Goal: Transaction & Acquisition: Purchase product/service

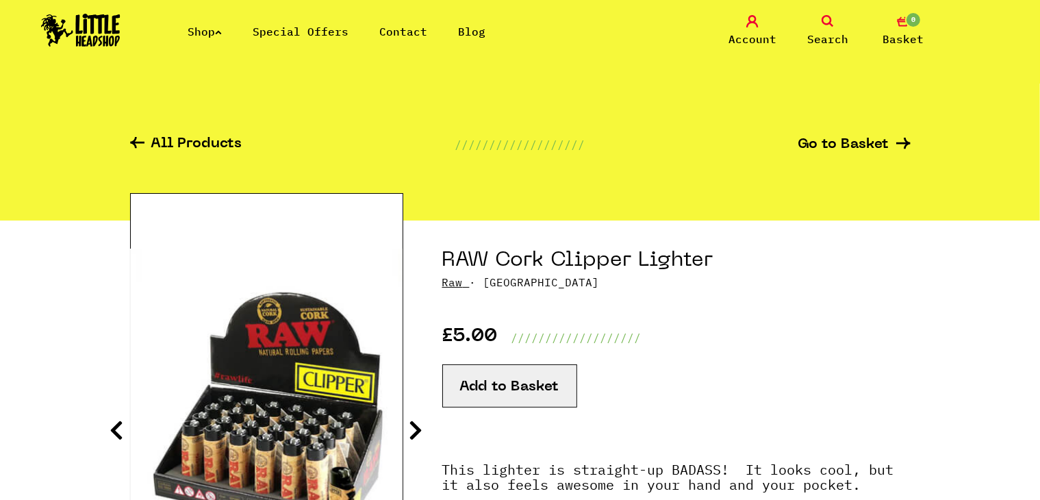
click at [760, 28] on link "Account" at bounding box center [753, 31] width 68 height 32
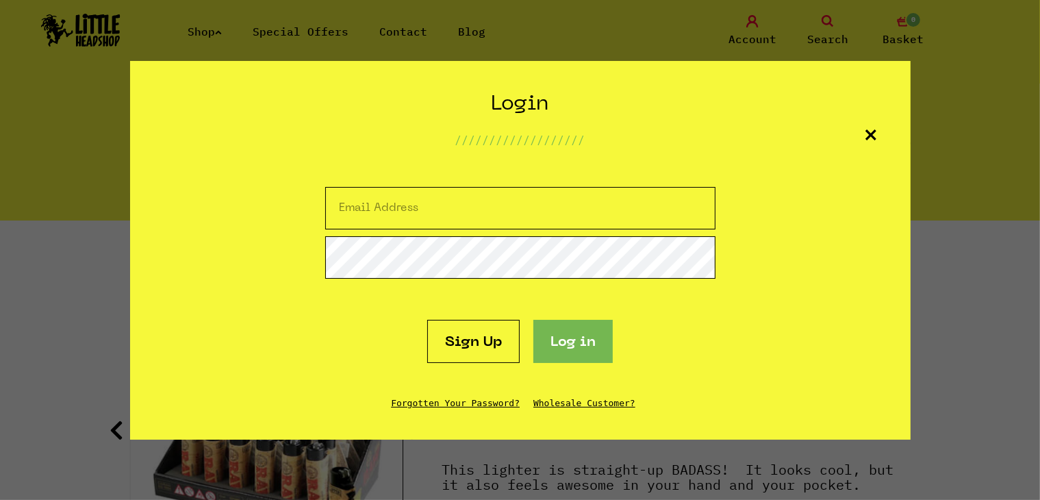
click at [482, 354] on link "Sign Up" at bounding box center [473, 341] width 92 height 43
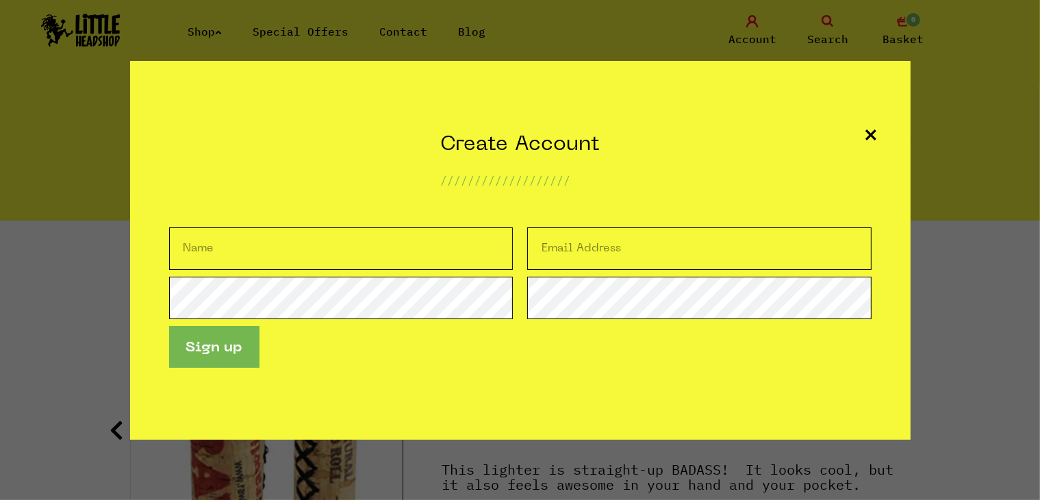
click at [356, 266] on input "text" at bounding box center [341, 248] width 345 height 42
type input "Arber"
click at [612, 242] on input "email" at bounding box center [699, 248] width 345 height 42
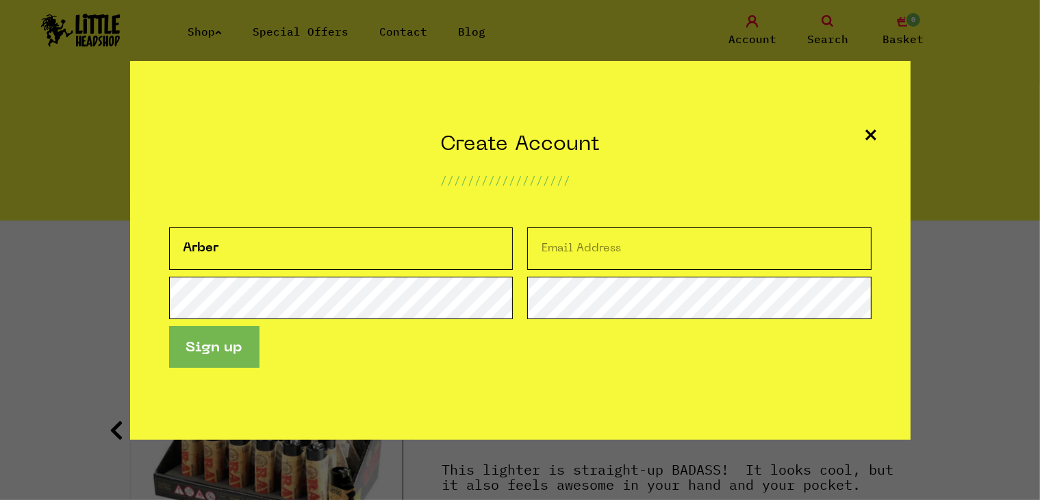
type input "[EMAIL_ADDRESS][DOMAIN_NAME]"
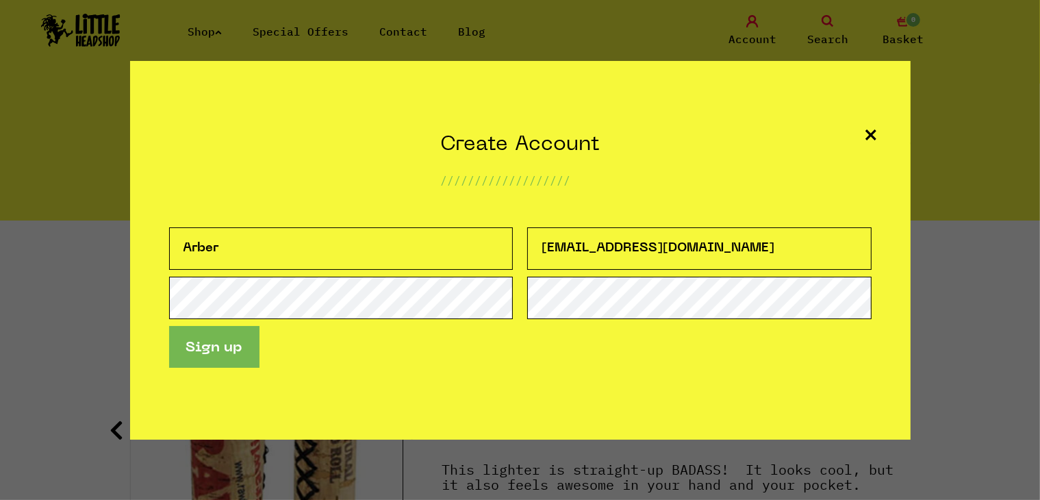
click at [216, 351] on button "Sign up" at bounding box center [214, 347] width 90 height 42
click at [238, 349] on button "Sign up" at bounding box center [214, 347] width 90 height 42
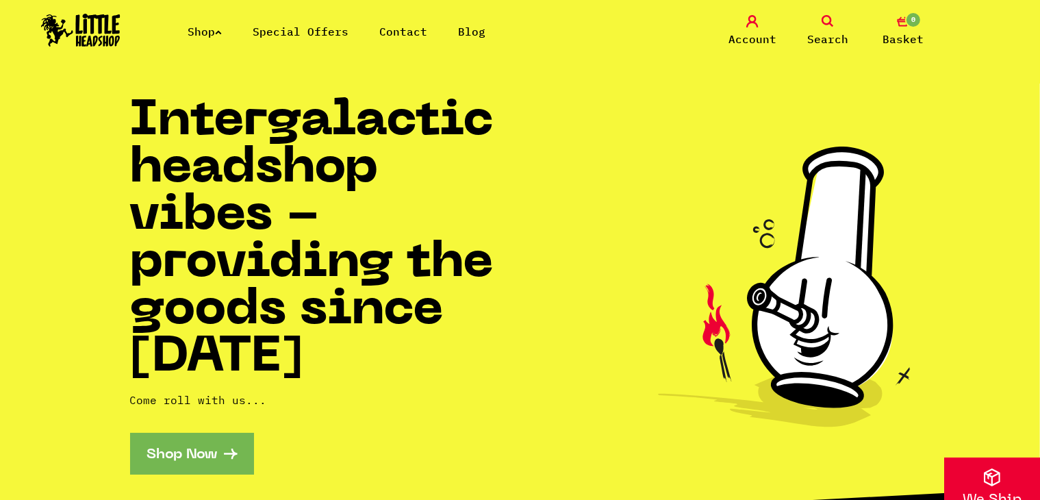
click at [840, 35] on span "Search" at bounding box center [828, 39] width 41 height 16
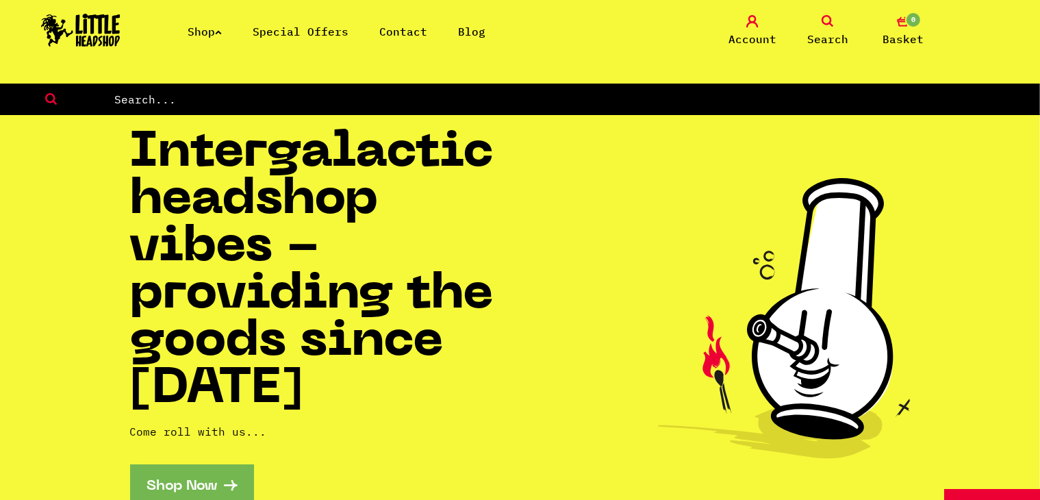
click at [419, 104] on input "text" at bounding box center [576, 99] width 927 height 18
type input "cork clipper lighter"
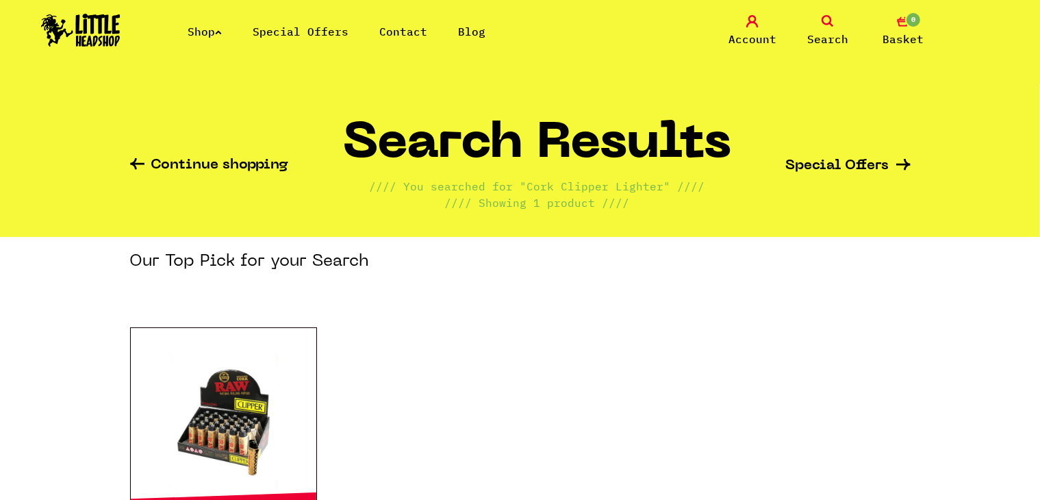
scroll to position [147, 0]
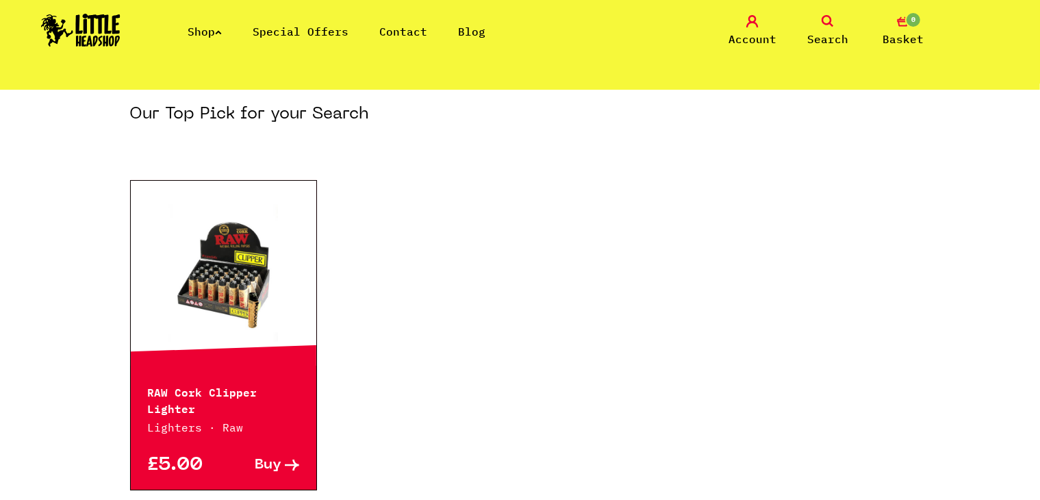
click at [209, 355] on div at bounding box center [224, 273] width 186 height 185
click at [285, 471] on icon at bounding box center [292, 466] width 14 height 12
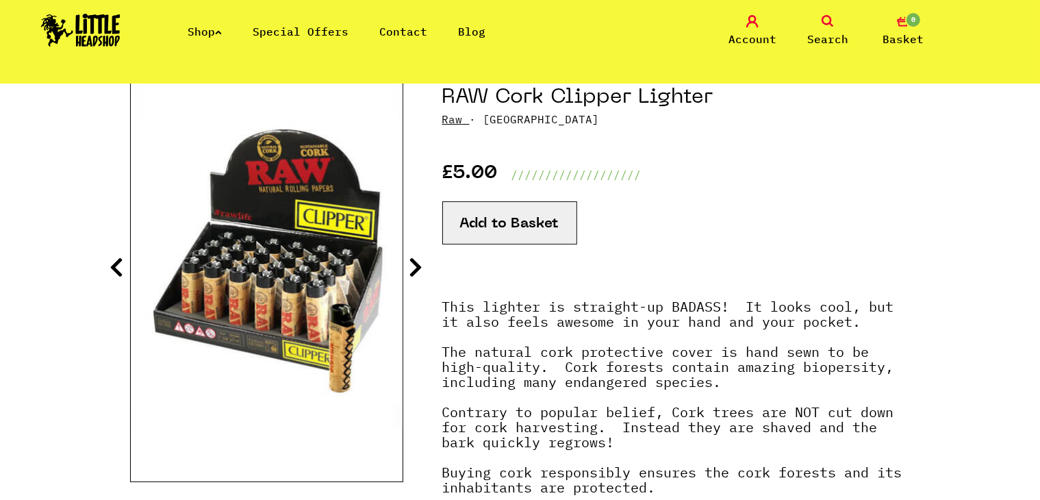
scroll to position [164, 0]
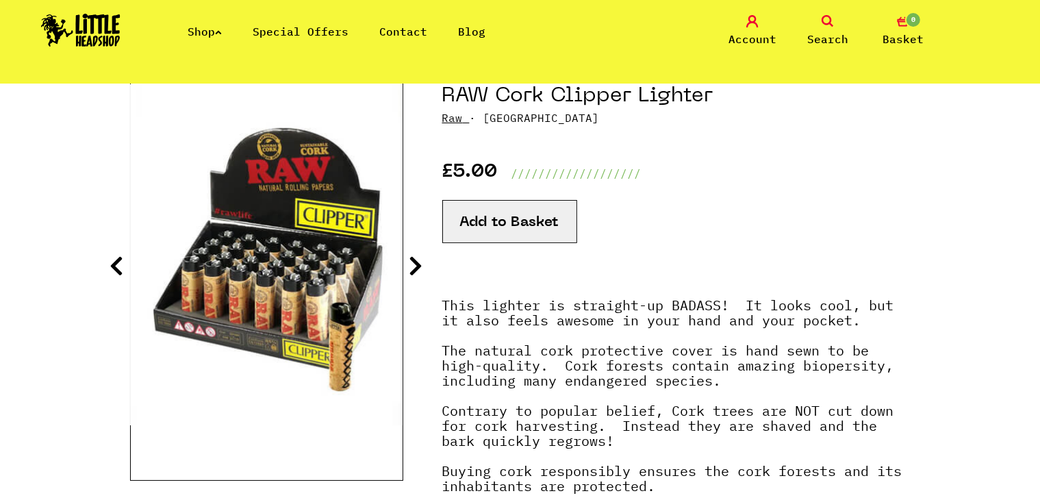
click at [515, 233] on button "Add to Basket" at bounding box center [509, 221] width 135 height 43
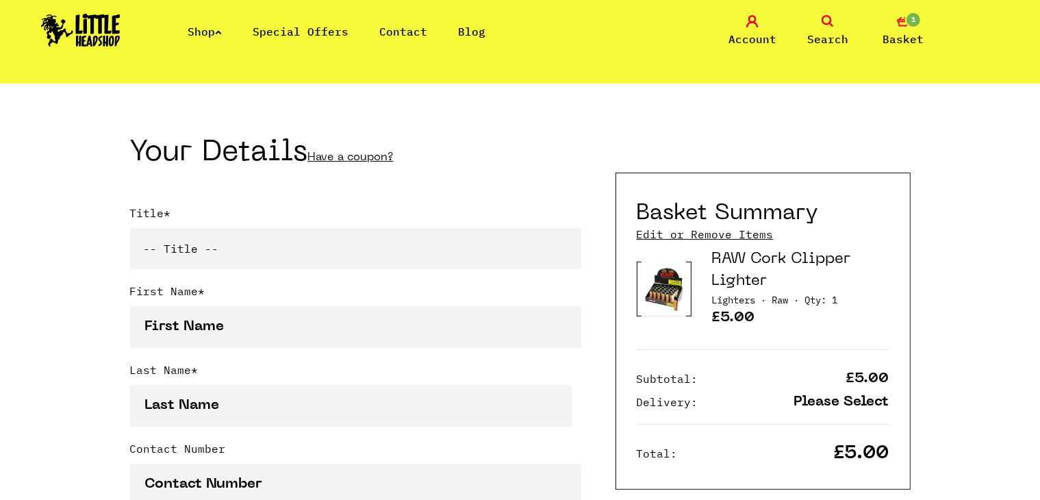
scroll to position [266, 0]
click at [662, 283] on img at bounding box center [664, 287] width 45 height 55
click at [658, 229] on link "Edit or Remove Items" at bounding box center [705, 233] width 137 height 15
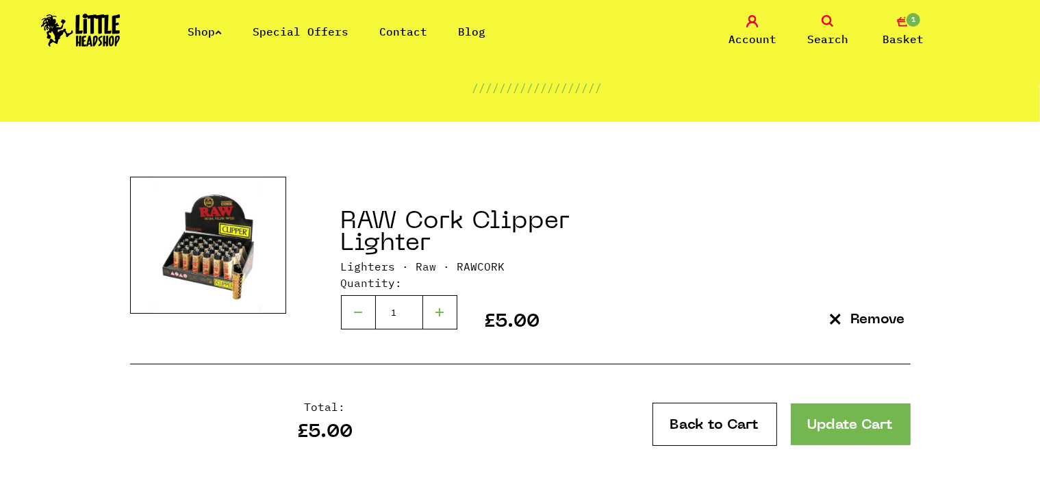
scroll to position [169, 0]
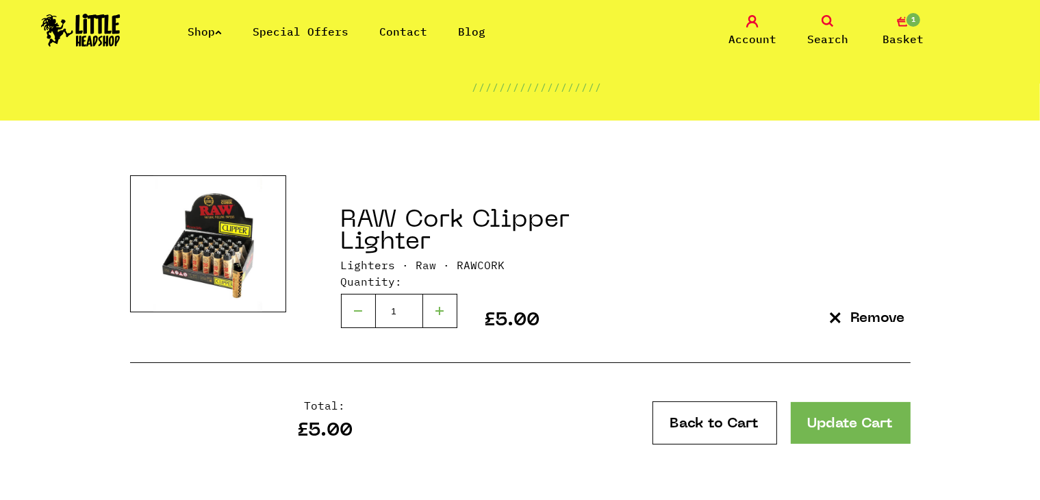
click at [433, 316] on div at bounding box center [440, 311] width 34 height 34
click at [358, 316] on div at bounding box center [358, 311] width 34 height 34
type input "2"
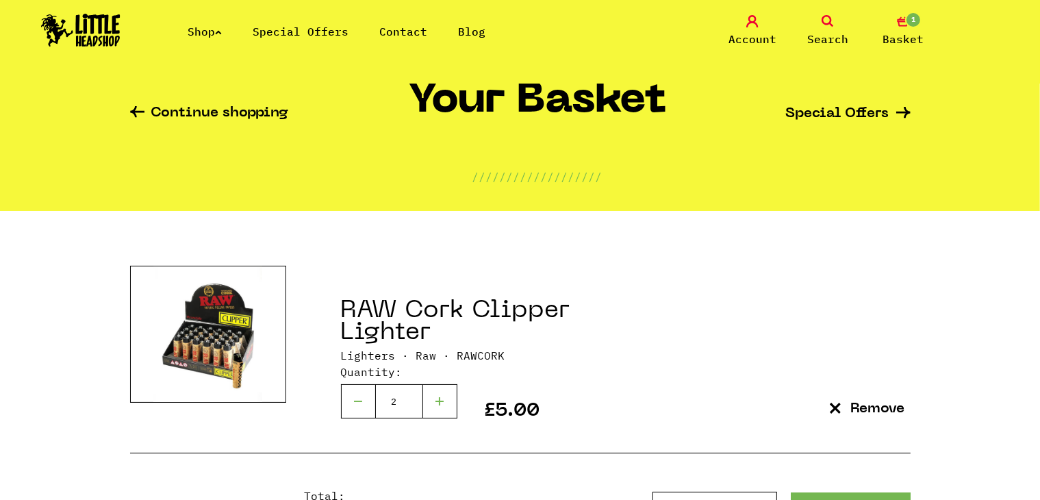
scroll to position [0, 0]
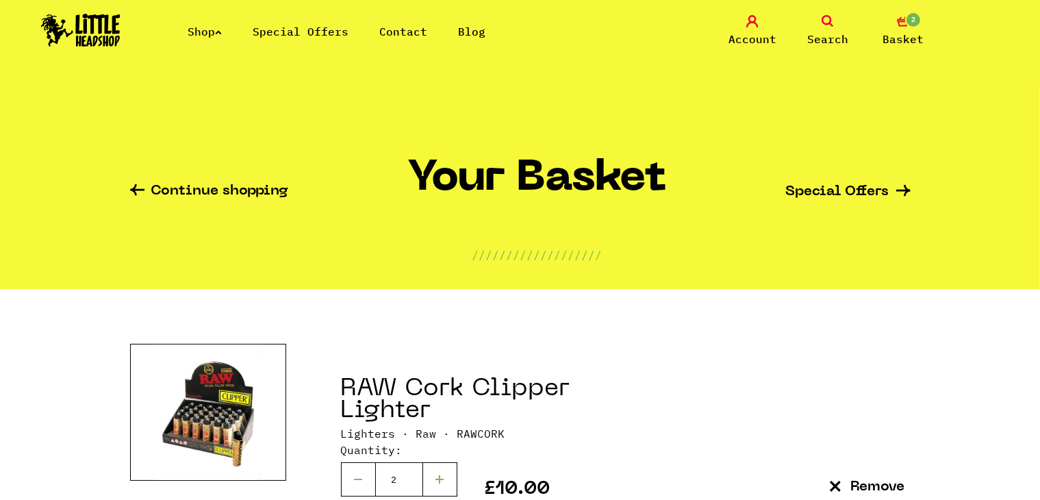
click at [828, 28] on link "Search" at bounding box center [828, 31] width 68 height 32
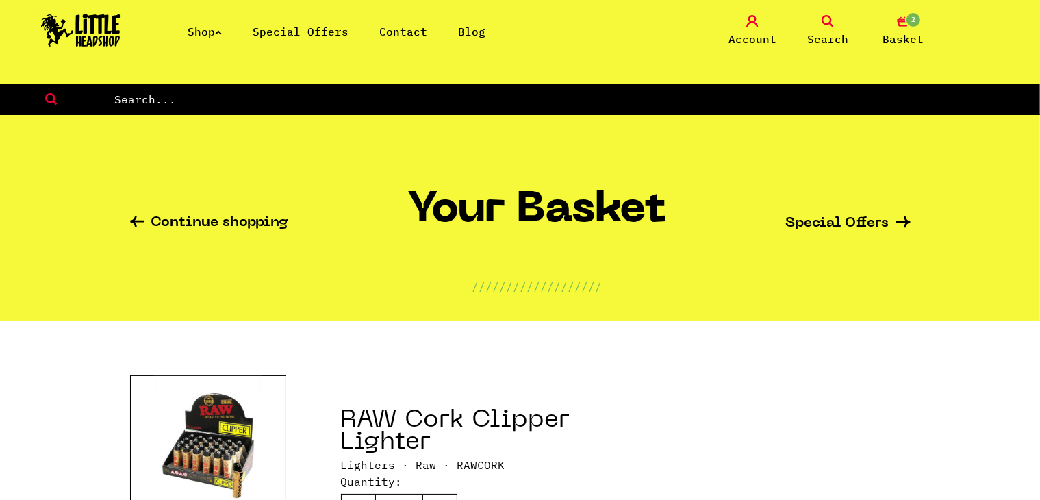
click at [584, 97] on input "text" at bounding box center [576, 99] width 927 height 18
type input "elements"
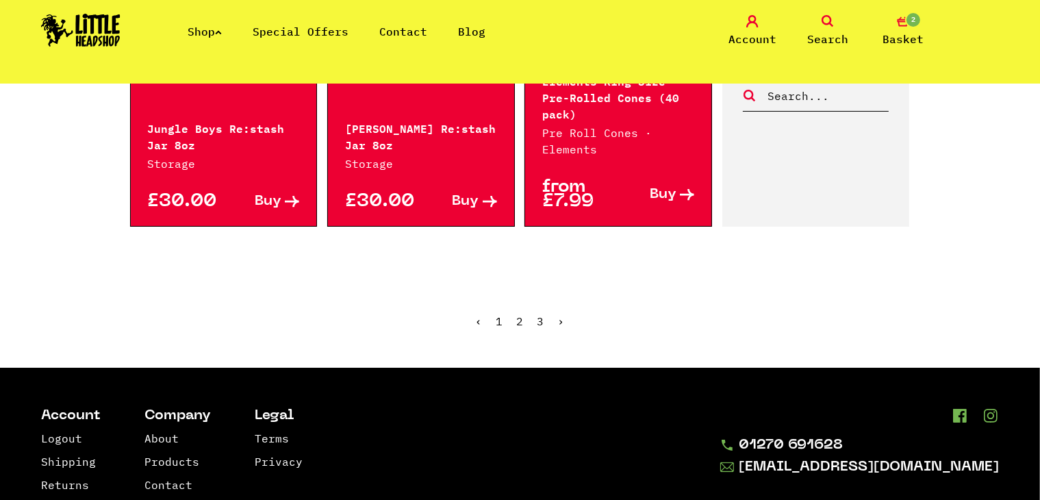
scroll to position [1704, 0]
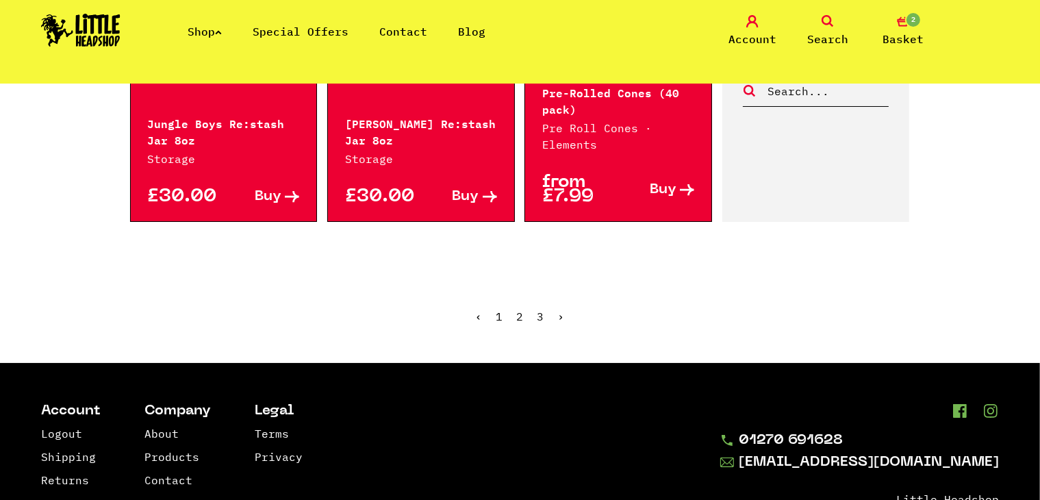
click at [521, 310] on link "2" at bounding box center [520, 317] width 7 height 14
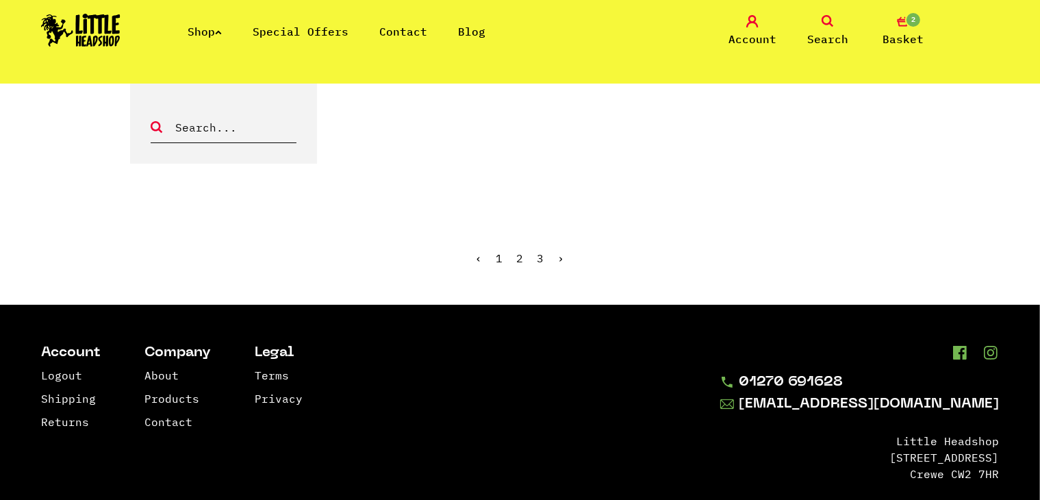
scroll to position [1458, 0]
click at [538, 254] on link "3" at bounding box center [541, 258] width 7 height 14
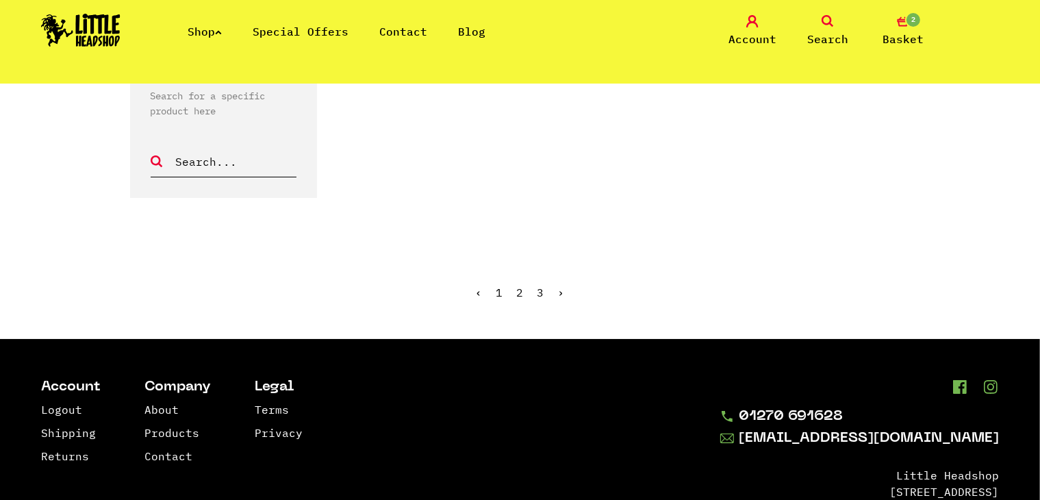
scroll to position [732, 0]
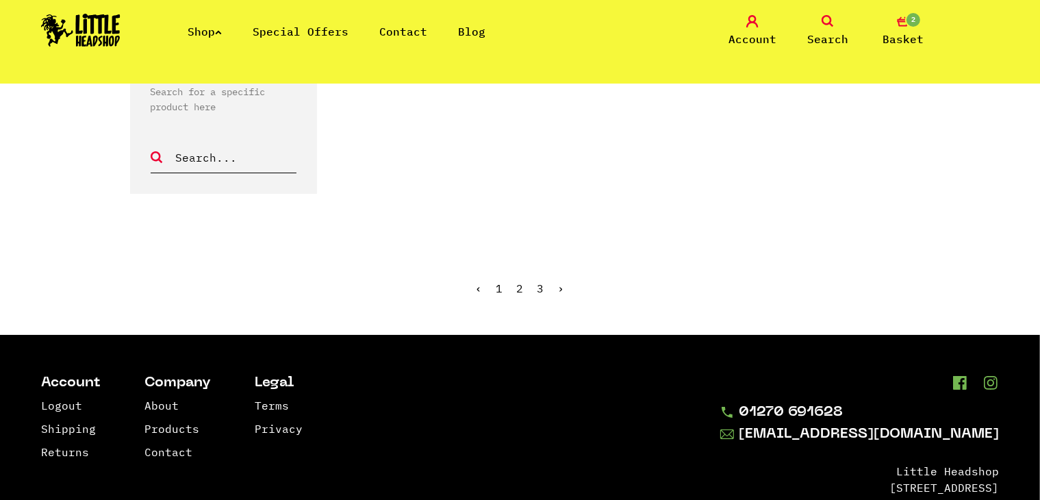
click at [517, 286] on link "2" at bounding box center [520, 289] width 7 height 14
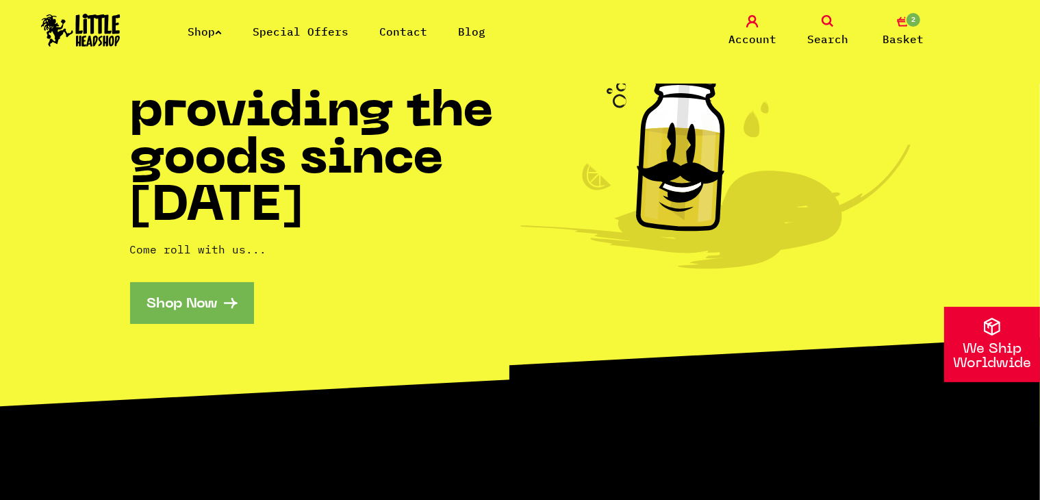
scroll to position [156, 0]
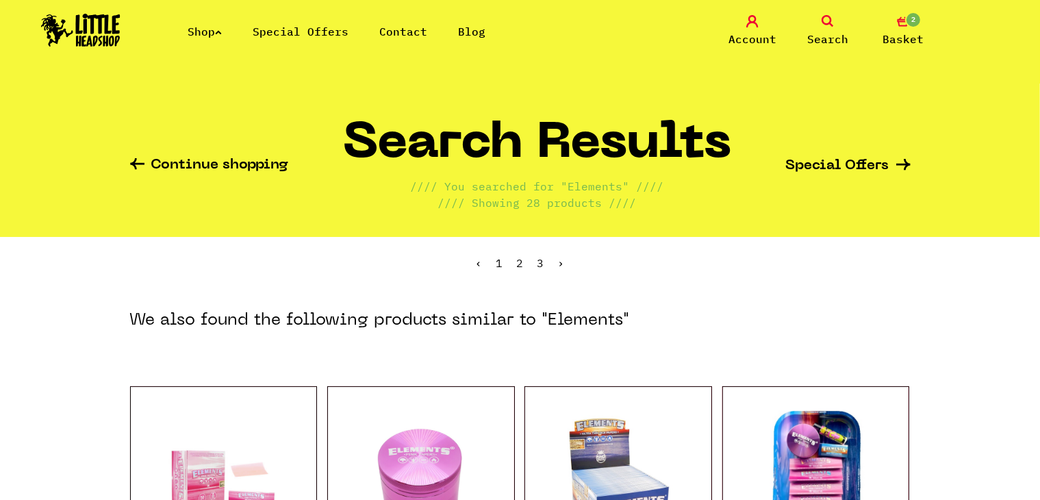
click at [840, 19] on link "Search" at bounding box center [828, 31] width 68 height 32
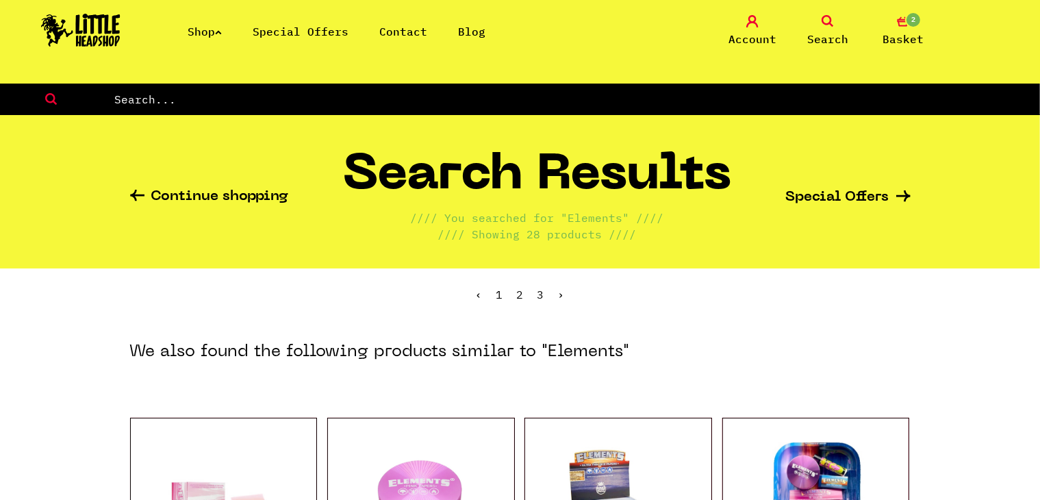
click at [670, 105] on input "text" at bounding box center [576, 99] width 927 height 18
type input "smokerman"
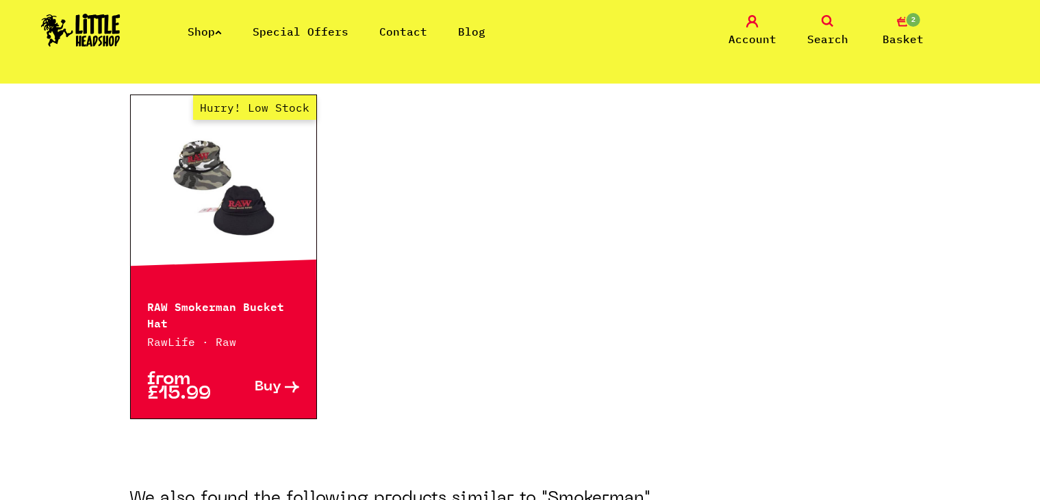
scroll to position [238, 0]
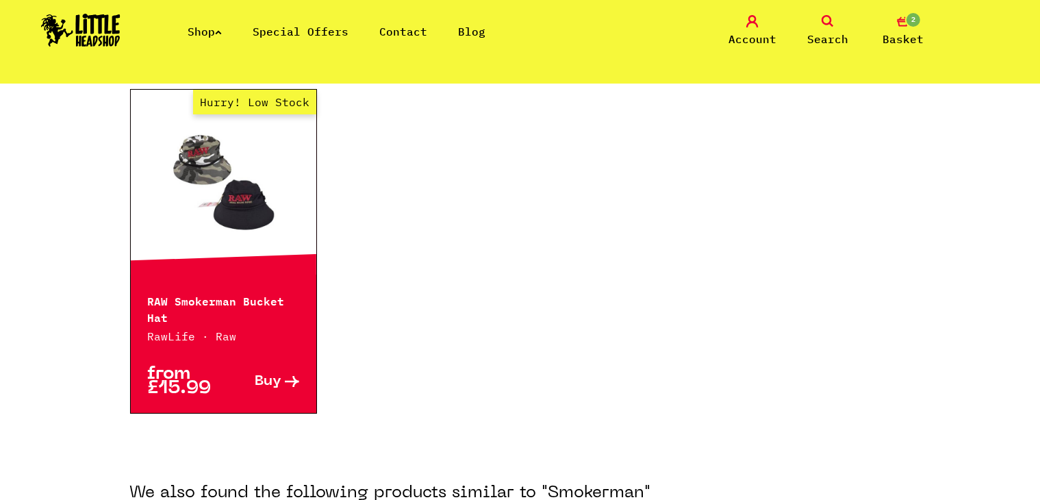
click at [263, 382] on span "Buy" at bounding box center [268, 382] width 27 height 14
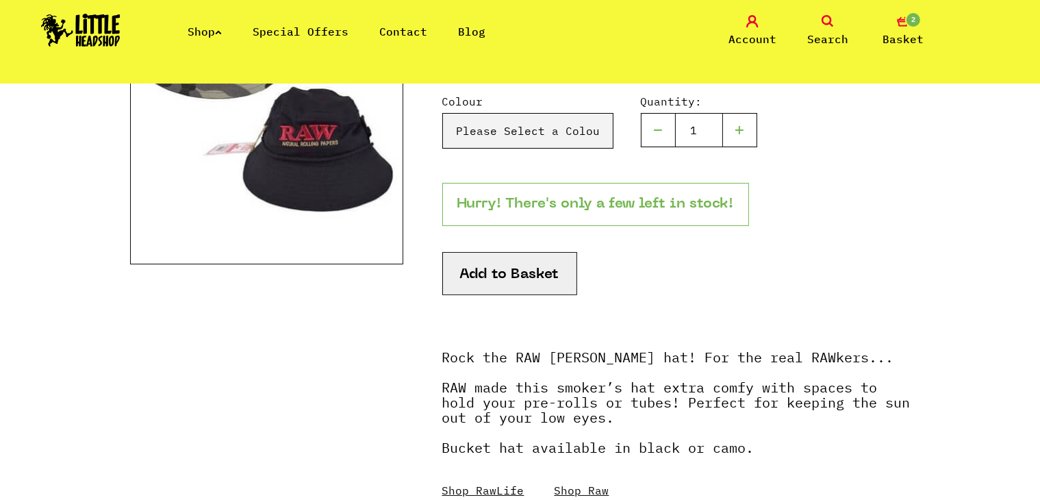
scroll to position [274, 0]
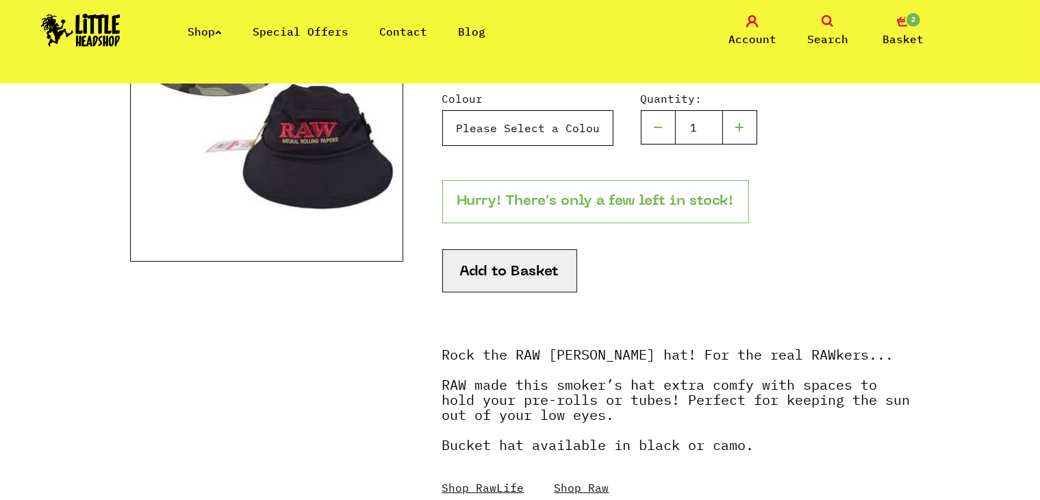
click at [508, 121] on select "Please Select a Colour Camo - Small/Medium - £15.99 Camo - Large - £15.99 Black…" at bounding box center [527, 128] width 171 height 36
select select "926"
click at [442, 110] on select "Please Select a Colour Camo - Small/Medium - £15.99 Camo - Large - £15.99 Black…" at bounding box center [527, 128] width 171 height 36
click at [507, 269] on button "Add to Basket" at bounding box center [509, 270] width 135 height 43
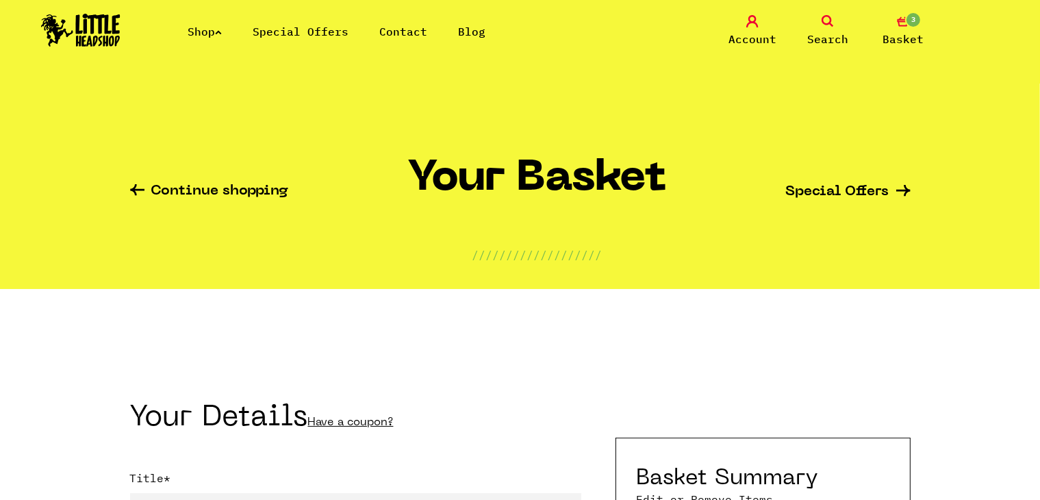
click at [834, 28] on link "Search" at bounding box center [828, 31] width 68 height 32
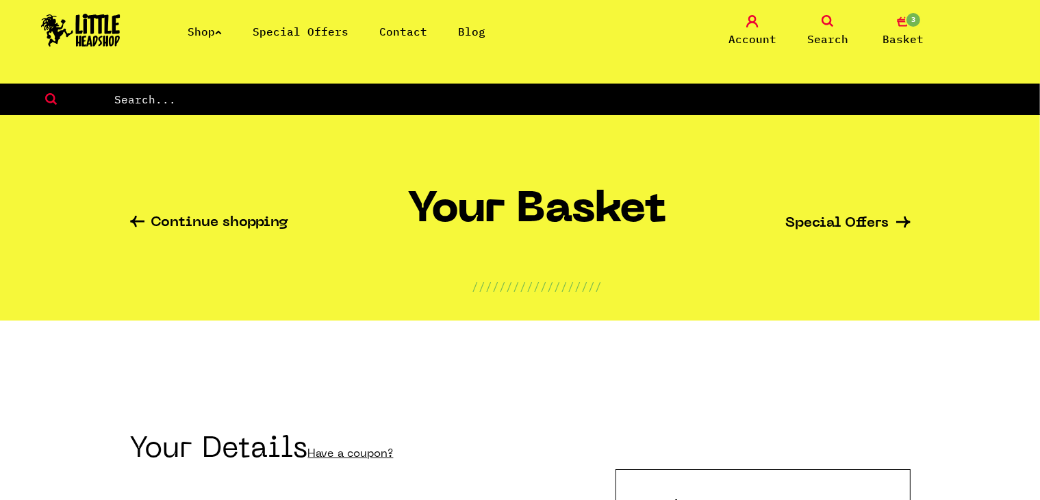
click at [698, 113] on form at bounding box center [520, 100] width 1040 height 32
click at [683, 97] on input "text" at bounding box center [576, 99] width 927 height 18
type input "Emerald"
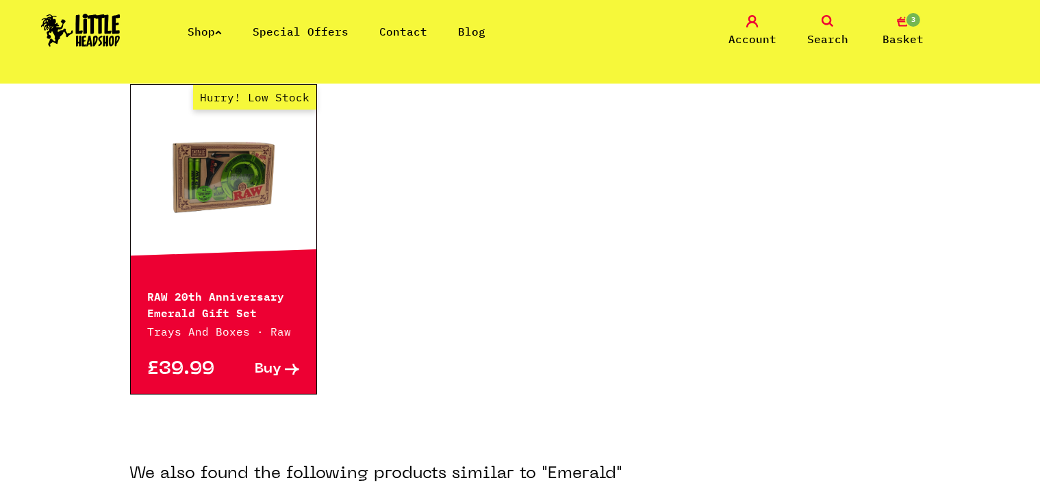
scroll to position [246, 0]
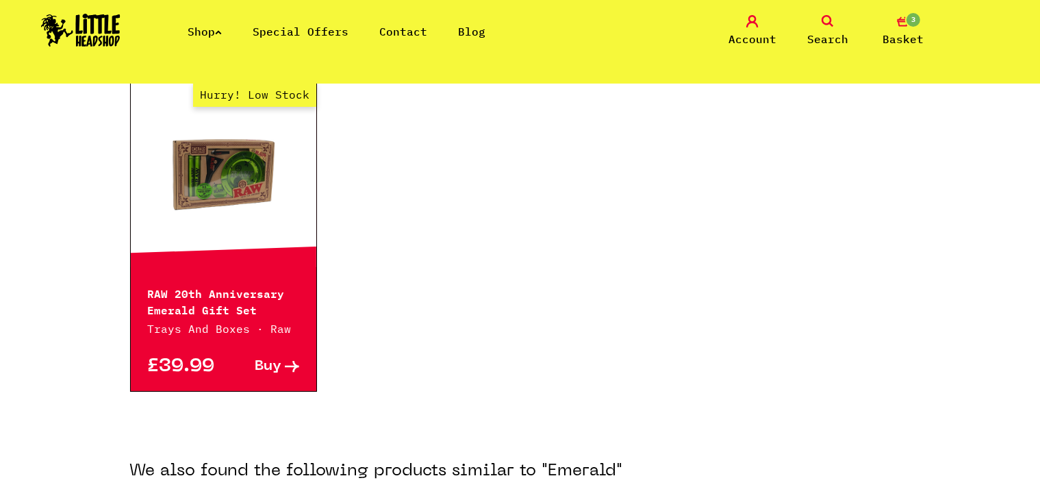
click at [275, 372] on span "Buy" at bounding box center [268, 367] width 27 height 14
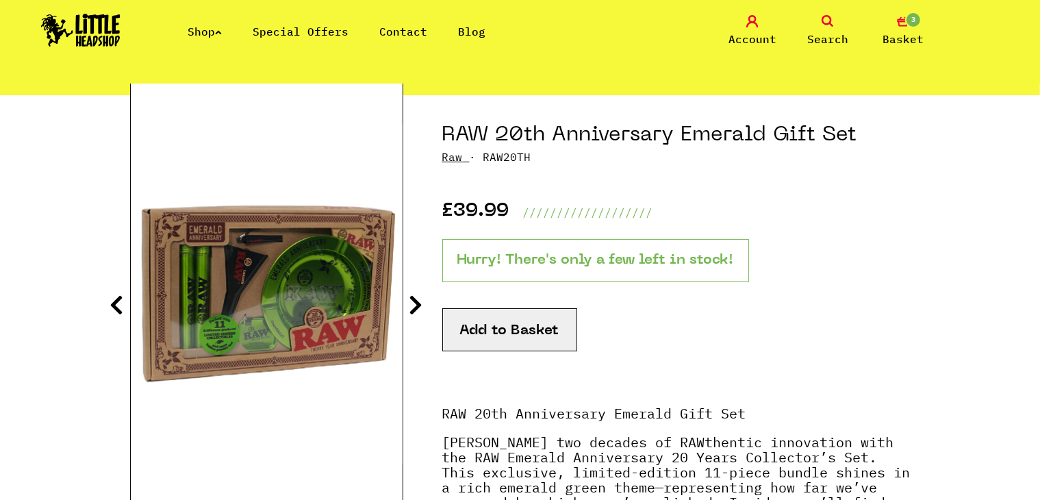
scroll to position [132, 0]
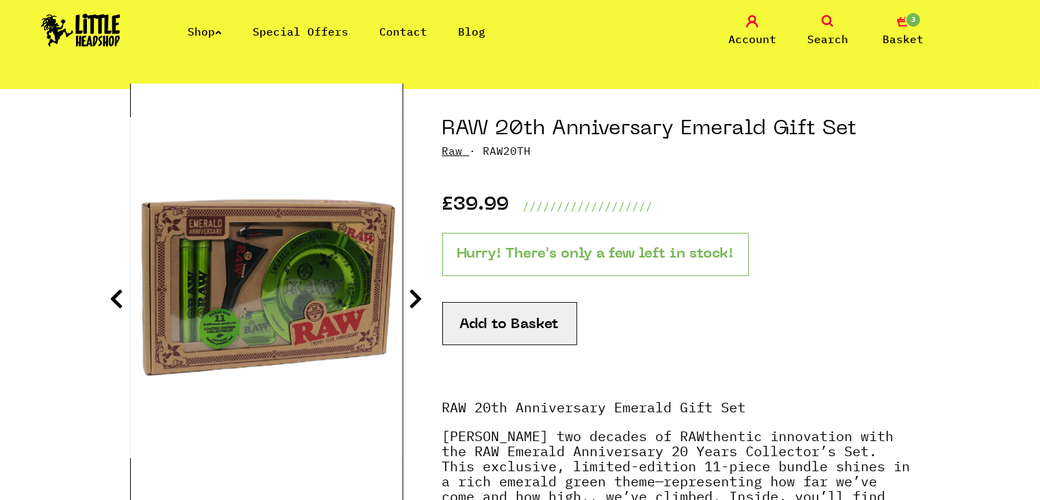
click at [490, 330] on button "Add to Basket" at bounding box center [509, 323] width 135 height 43
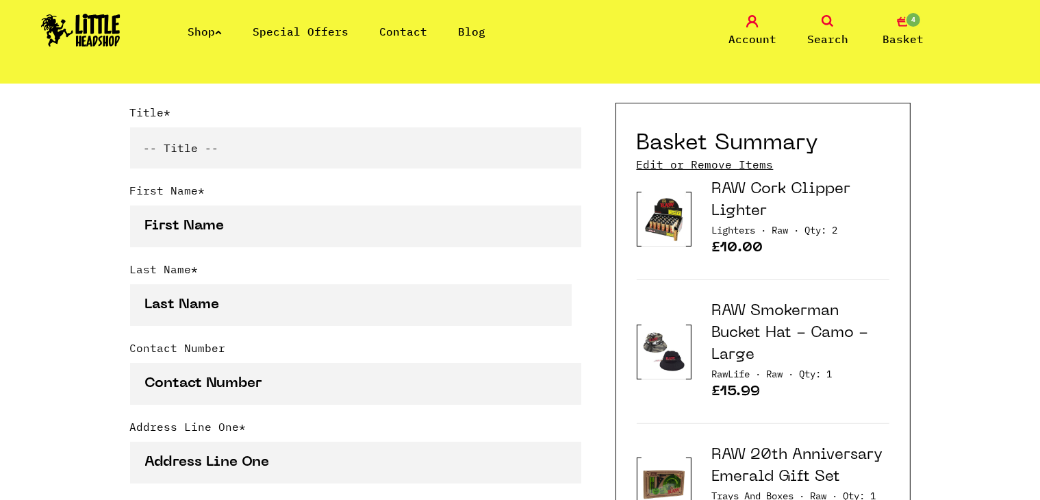
scroll to position [361, 0]
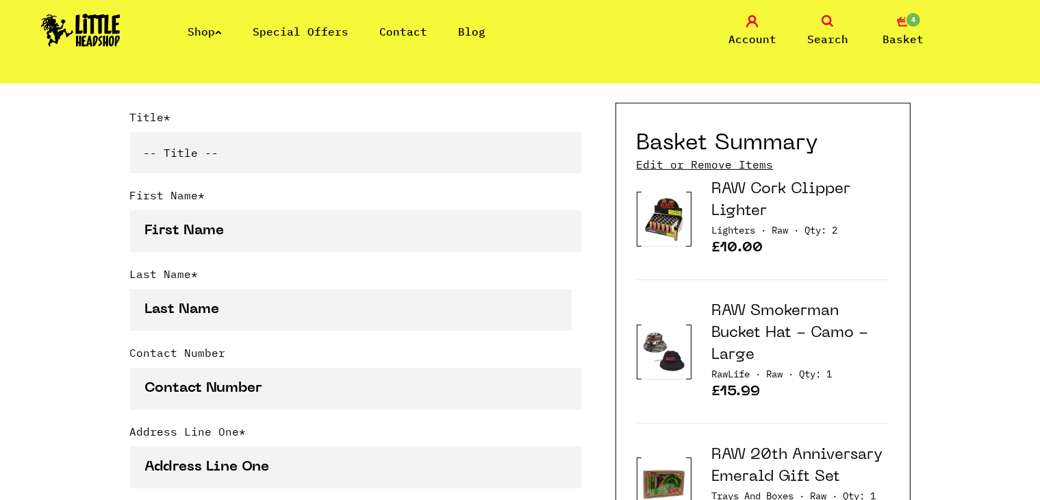
click at [184, 161] on select "-- Title -- Mr Mrs Ms Miss Dr Prof" at bounding box center [355, 152] width 451 height 41
select select "mr"
click at [130, 135] on select "-- Title -- Mr Mrs Ms Miss Dr Prof" at bounding box center [355, 152] width 451 height 41
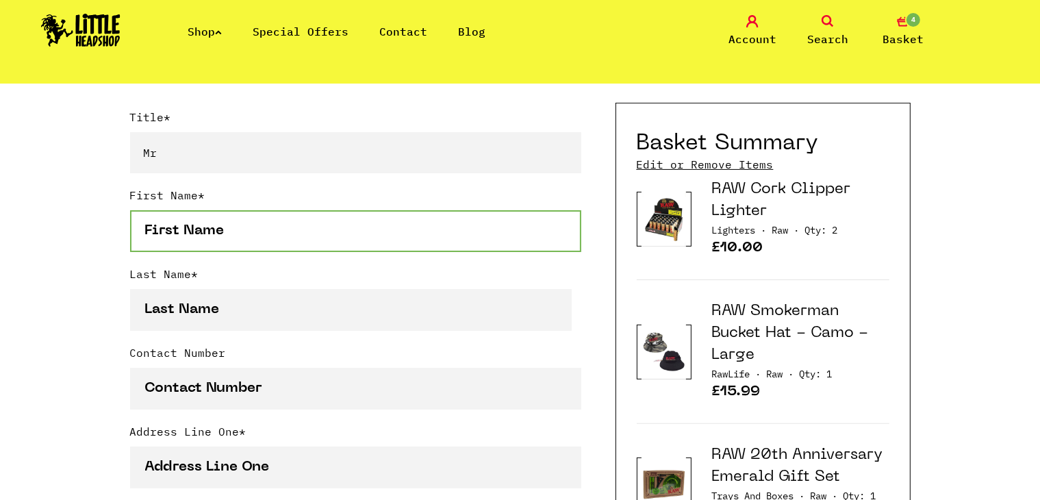
click at [175, 240] on input "First Name *" at bounding box center [355, 231] width 451 height 42
type input "Arber"
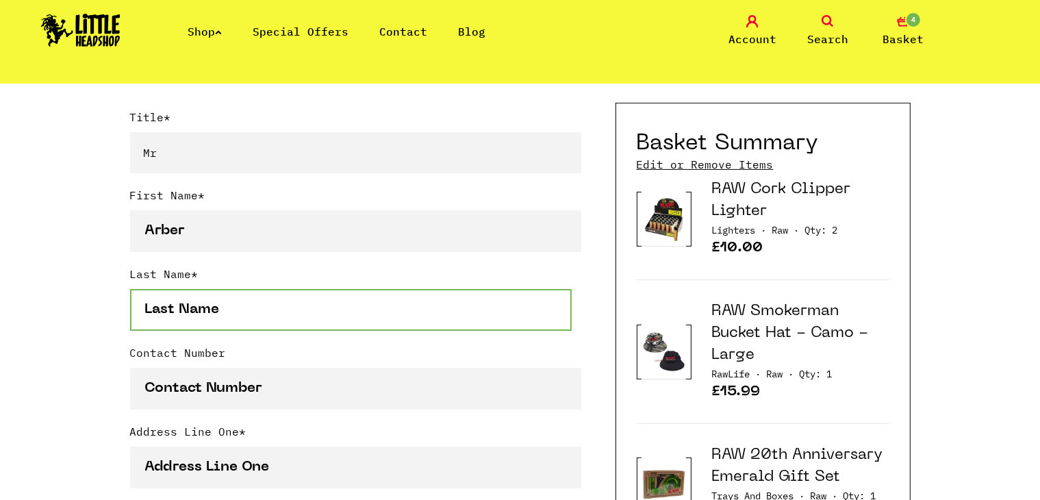
click at [201, 320] on input "Last Name *" at bounding box center [351, 310] width 442 height 42
type input "Jolldashi"
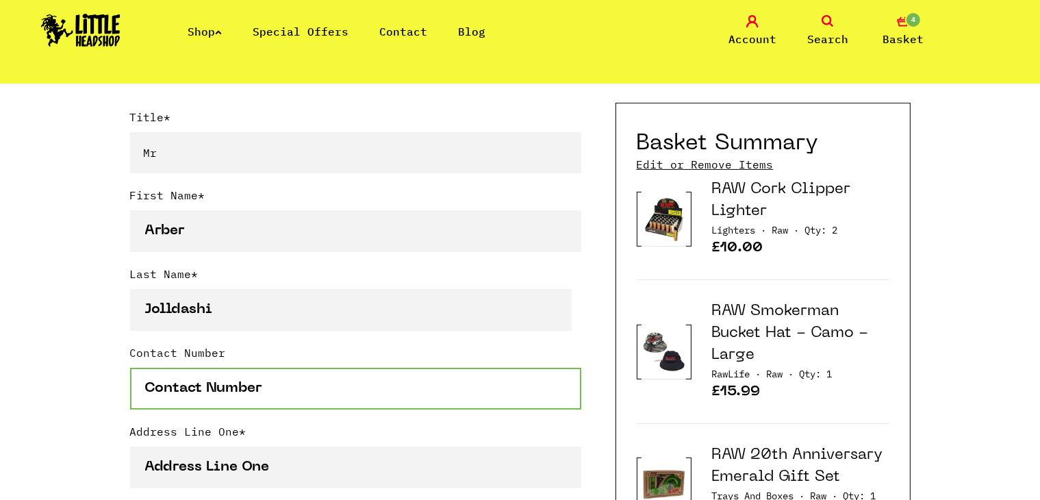
click at [198, 397] on input "Contact Number" at bounding box center [355, 389] width 451 height 42
type input "+355682723994"
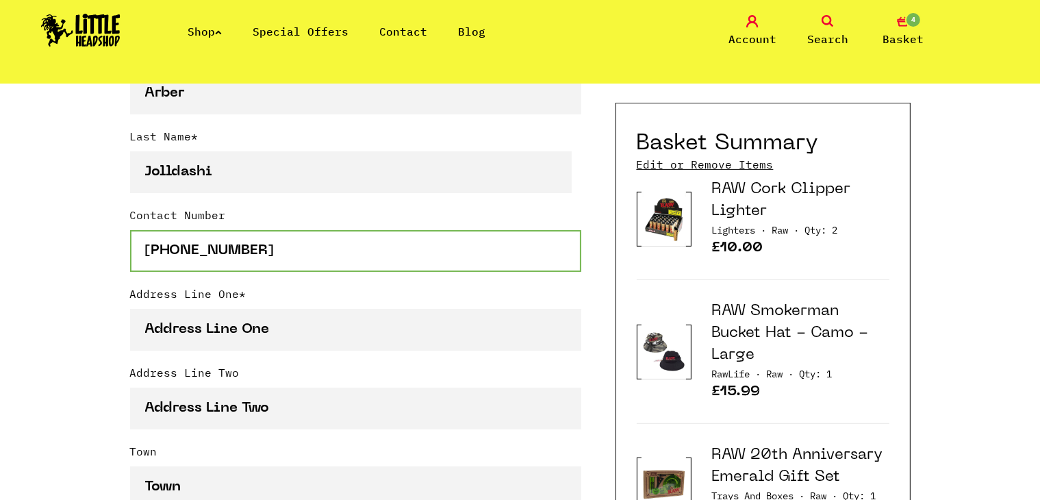
scroll to position [501, 0]
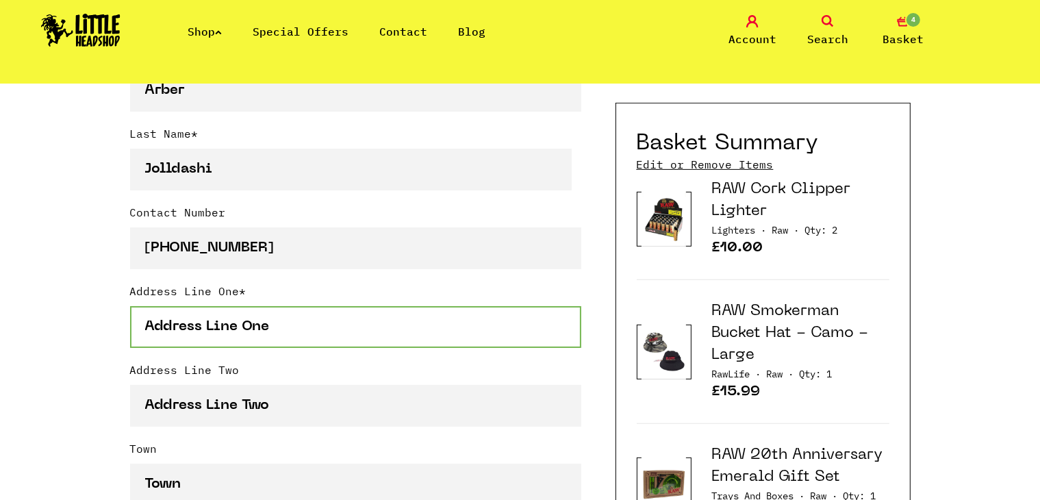
click at [199, 323] on input "Address Line One *" at bounding box center [355, 327] width 451 height 42
type input "Rruga Loni Ligori"
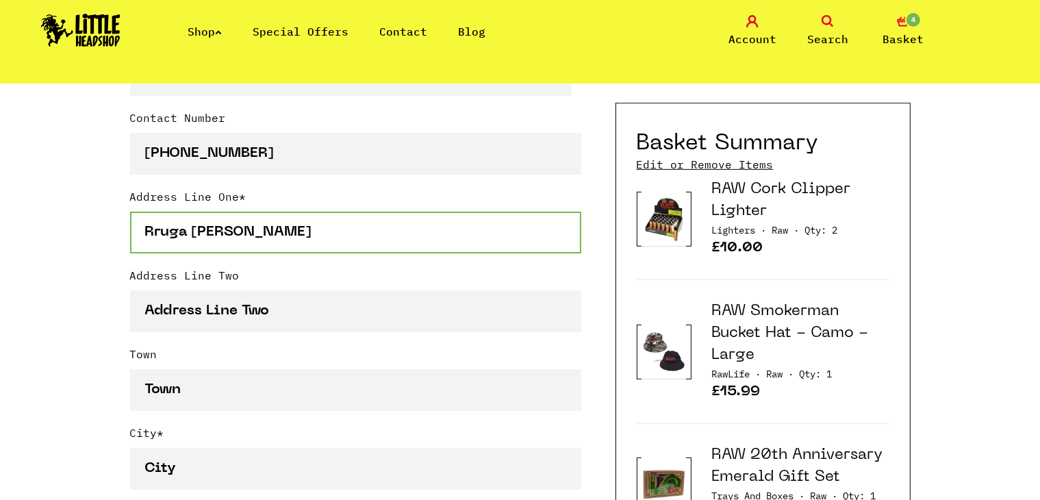
scroll to position [607, 0]
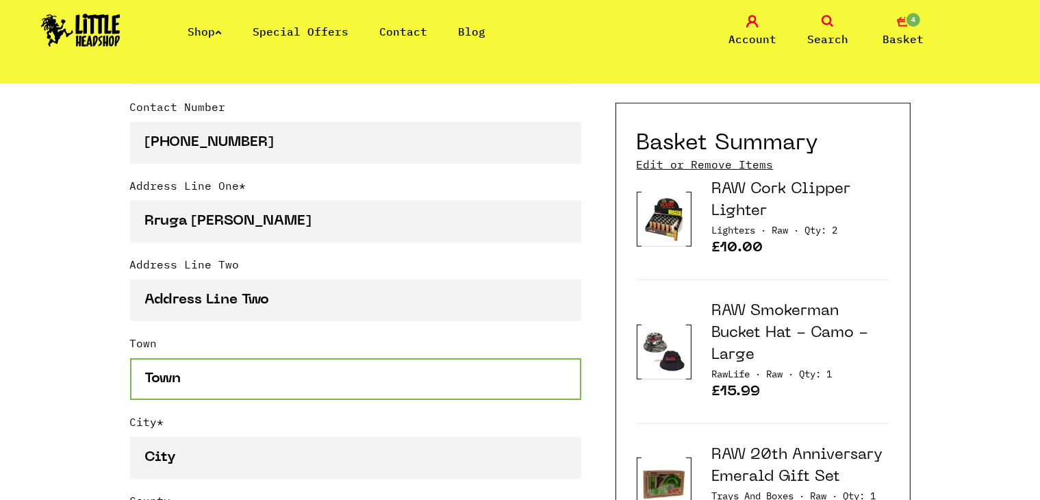
click at [215, 376] on input "Town" at bounding box center [355, 379] width 451 height 42
type input "Tirana"
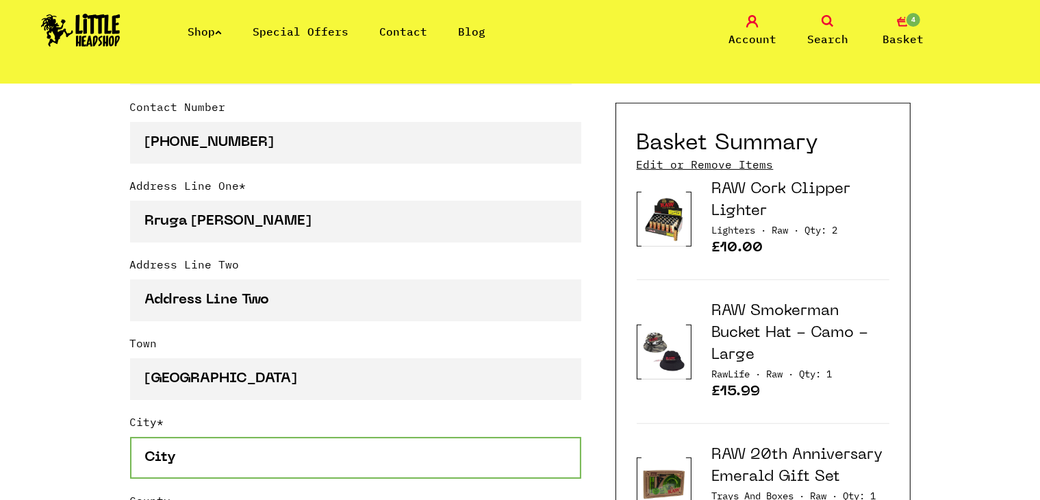
click at [175, 444] on input "City *" at bounding box center [355, 458] width 451 height 42
type input "Tirana"
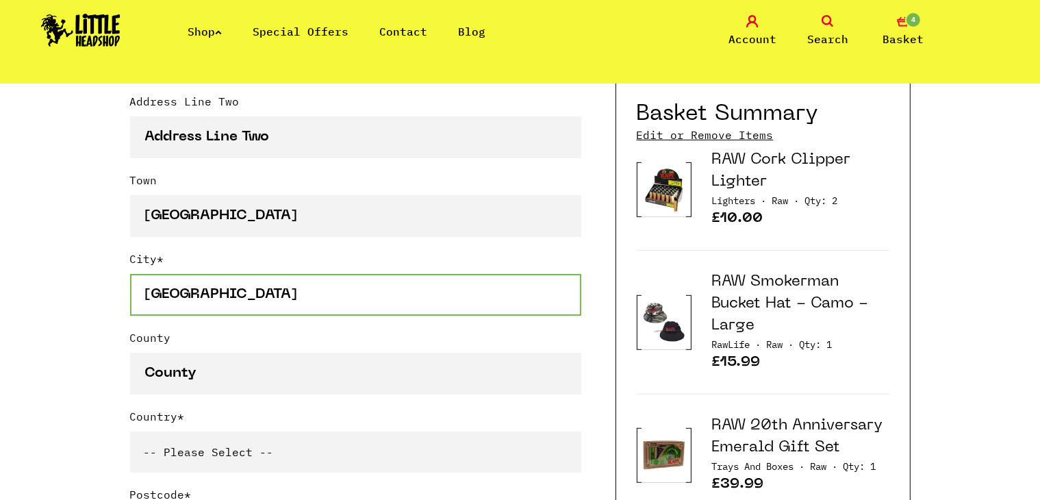
scroll to position [771, 0]
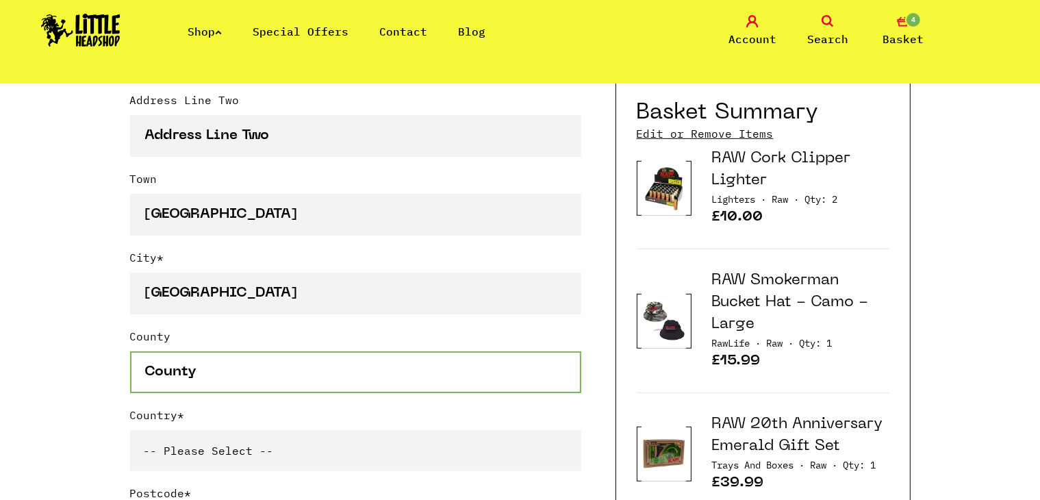
click at [199, 361] on input "County" at bounding box center [355, 372] width 451 height 42
type input "a"
type input "Albania"
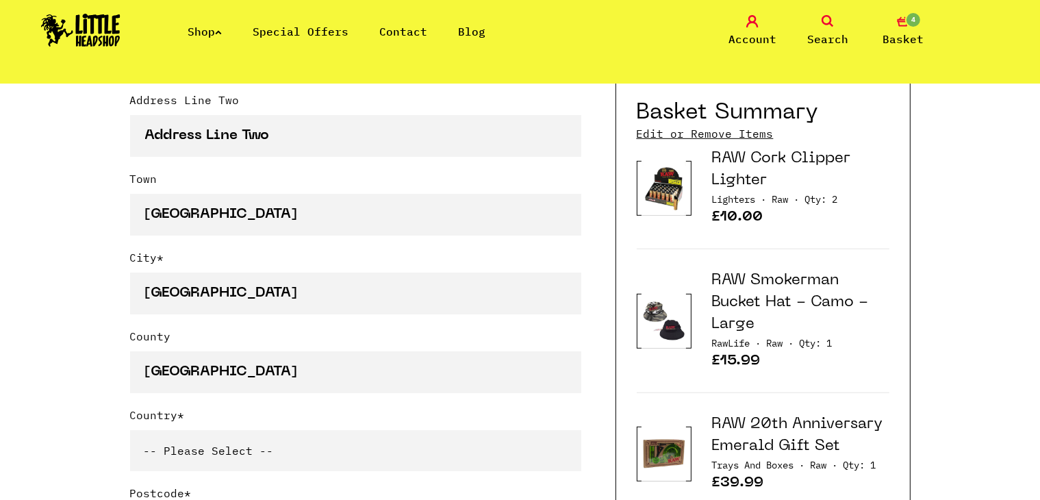
click at [188, 445] on select "-- Please Select -- United Kingdom Sweden Spain Slovenia Romania Portugal Polan…" at bounding box center [355, 450] width 451 height 41
click at [130, 430] on select "-- Please Select -- United Kingdom Sweden Spain Slovenia Romania Portugal Polan…" at bounding box center [355, 450] width 451 height 41
click at [178, 440] on select "-- Please Select -- United Kingdom Sweden Spain Slovenia Romania Portugal Polan…" at bounding box center [355, 450] width 451 height 41
select select "8"
click at [130, 430] on select "-- Please Select -- United Kingdom Sweden Spain Slovenia Romania Portugal Polan…" at bounding box center [355, 450] width 451 height 41
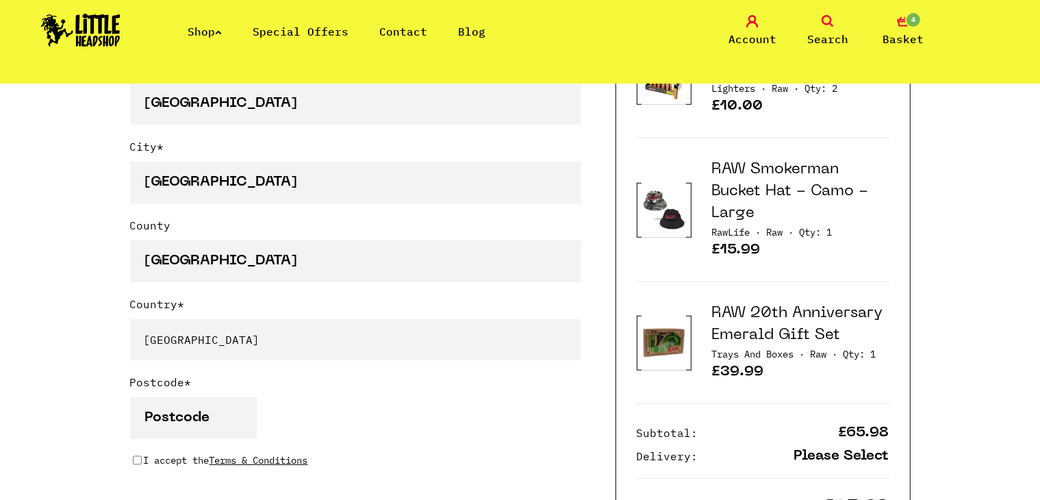
scroll to position [884, 0]
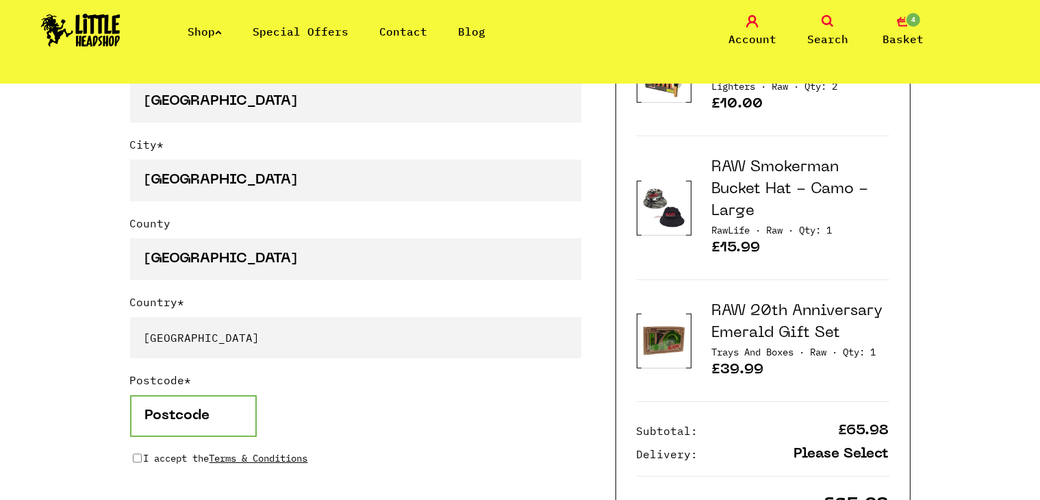
click at [162, 413] on input "Postcode *" at bounding box center [193, 416] width 127 height 42
type input "1051"
click at [138, 456] on input "I accept the Terms & Conditions" at bounding box center [137, 458] width 9 height 11
checkbox input "true"
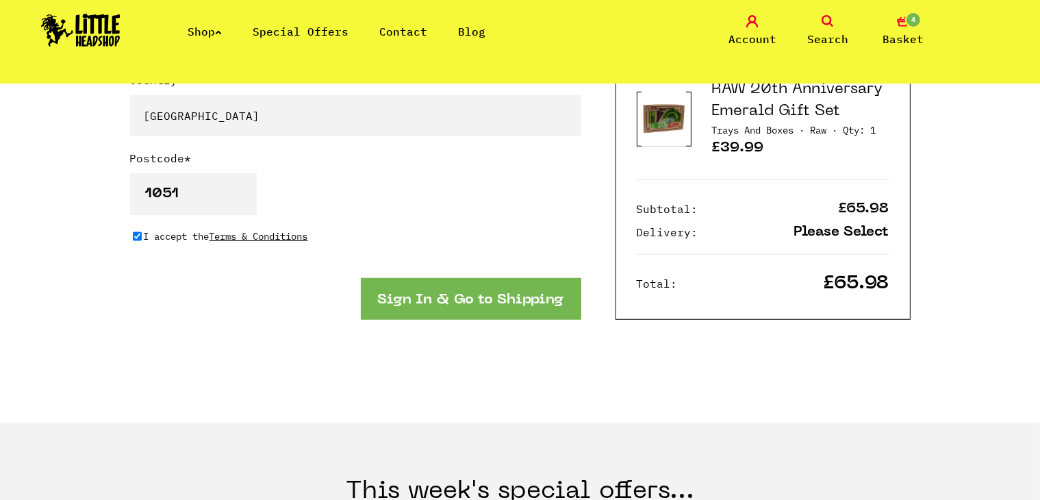
scroll to position [1112, 0]
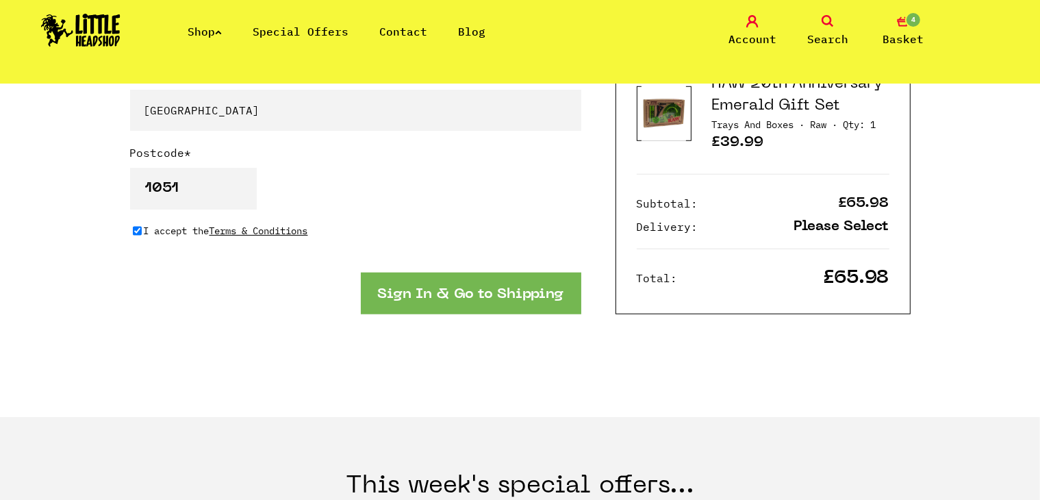
click at [510, 297] on button "Sign In & Go to Shipping" at bounding box center [471, 294] width 221 height 42
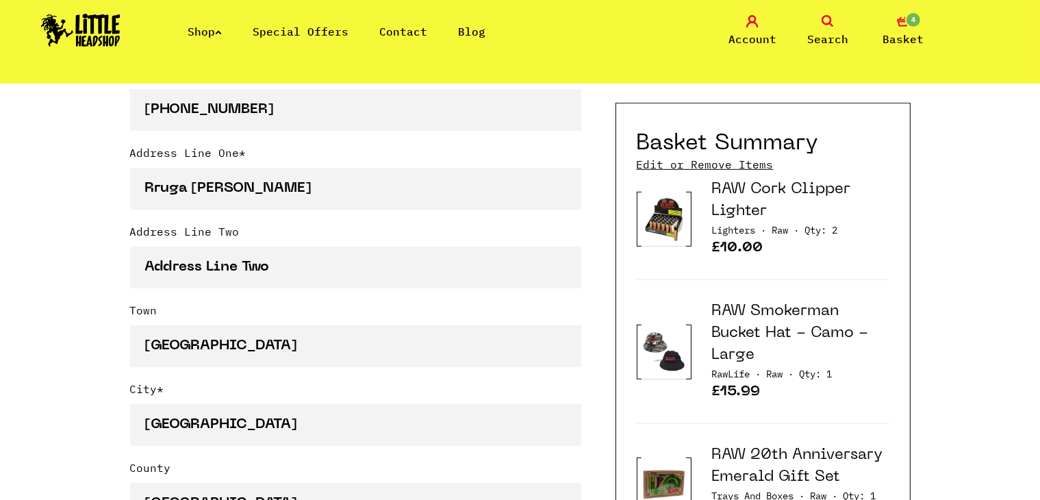
scroll to position [638, 0]
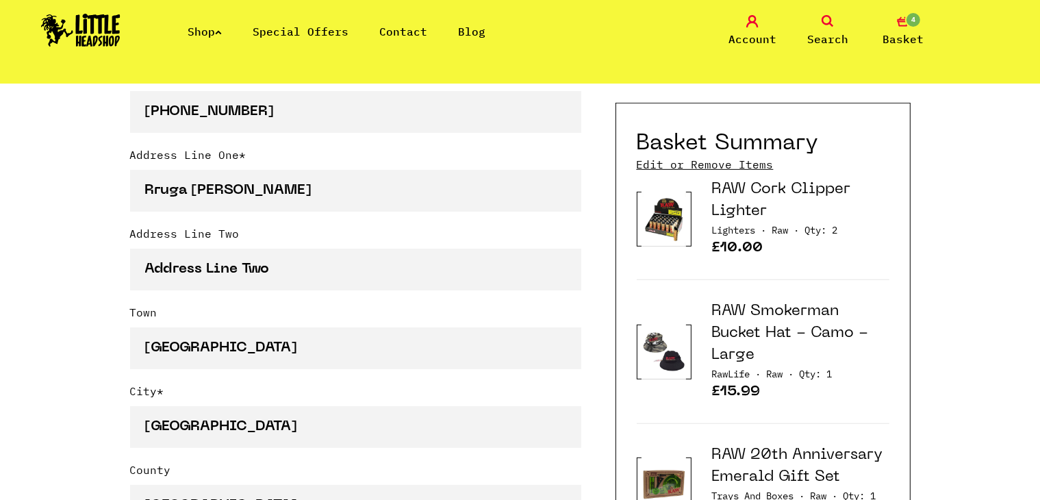
click at [694, 170] on link "Edit or Remove Items" at bounding box center [705, 164] width 137 height 15
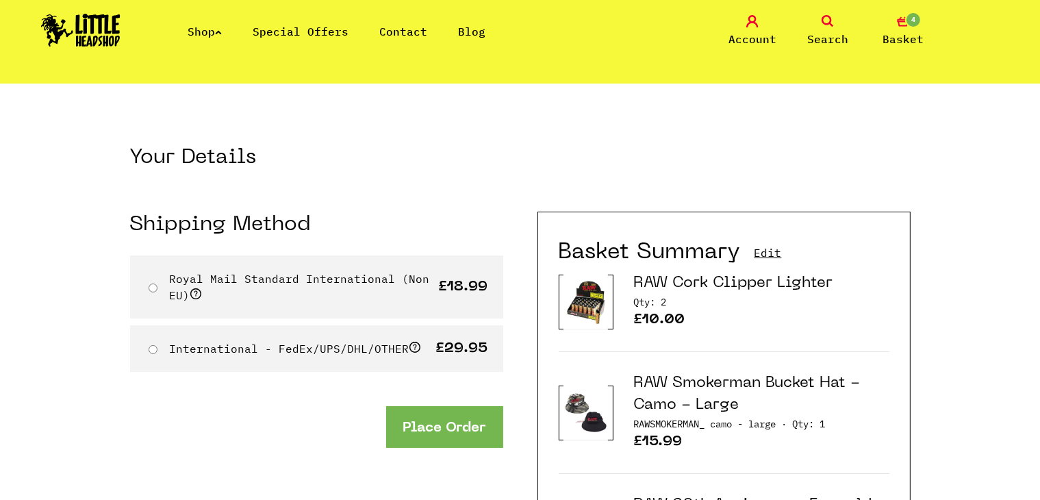
click at [351, 307] on div "Royal Mail Standard International (Non EU) £18.99" at bounding box center [316, 286] width 373 height 63
click at [152, 284] on input "Royal Mail Standard International (Non EU)" at bounding box center [153, 288] width 9 height 9
radio input "true"
click at [416, 417] on button "Place Order" at bounding box center [444, 427] width 117 height 42
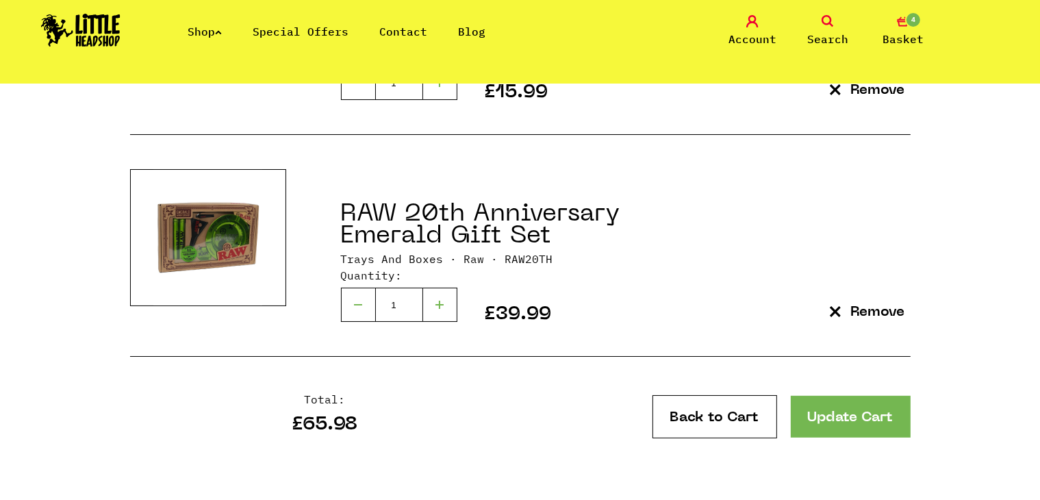
scroll to position [660, 0]
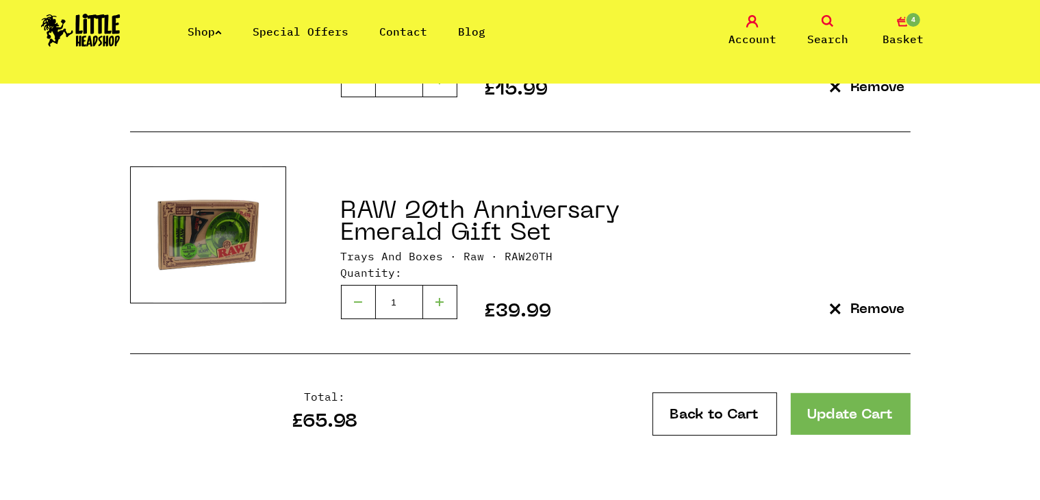
click at [358, 289] on div at bounding box center [358, 302] width 34 height 34
type input "1"
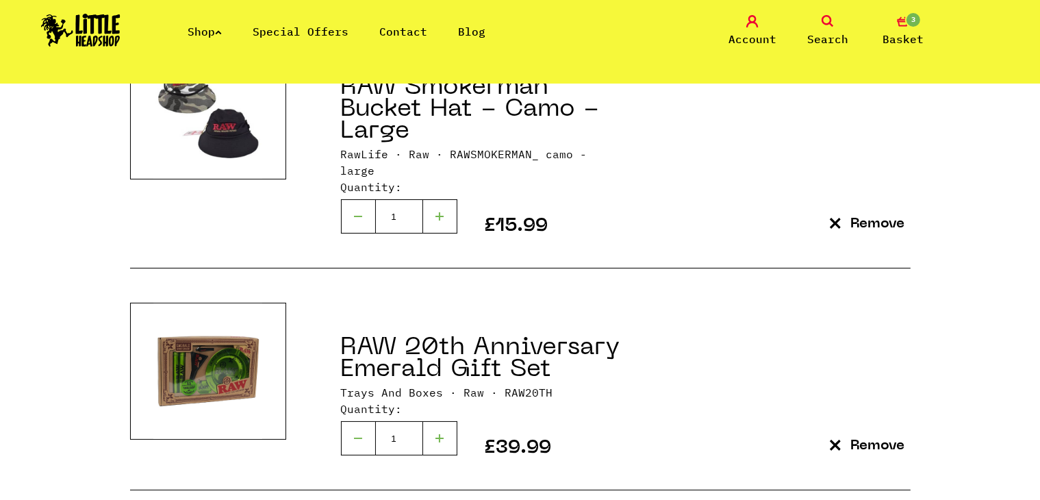
scroll to position [526, 0]
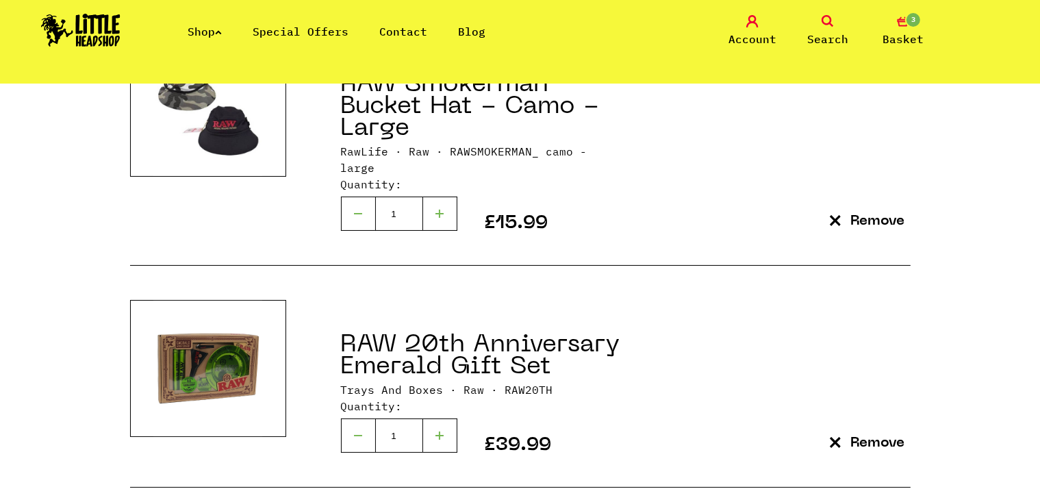
click at [864, 436] on p "Remove" at bounding box center [878, 443] width 54 height 14
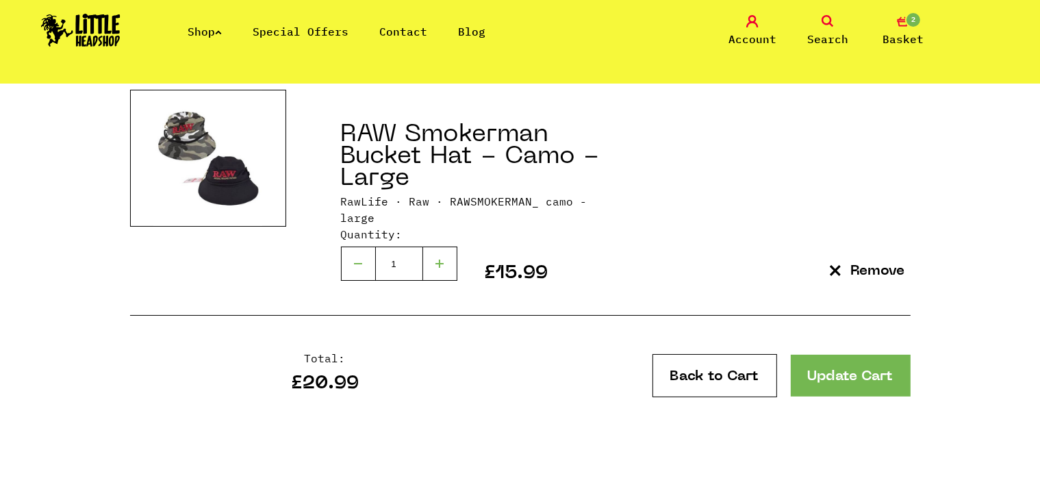
scroll to position [477, 0]
click at [818, 369] on link "Update Cart" at bounding box center [851, 375] width 120 height 42
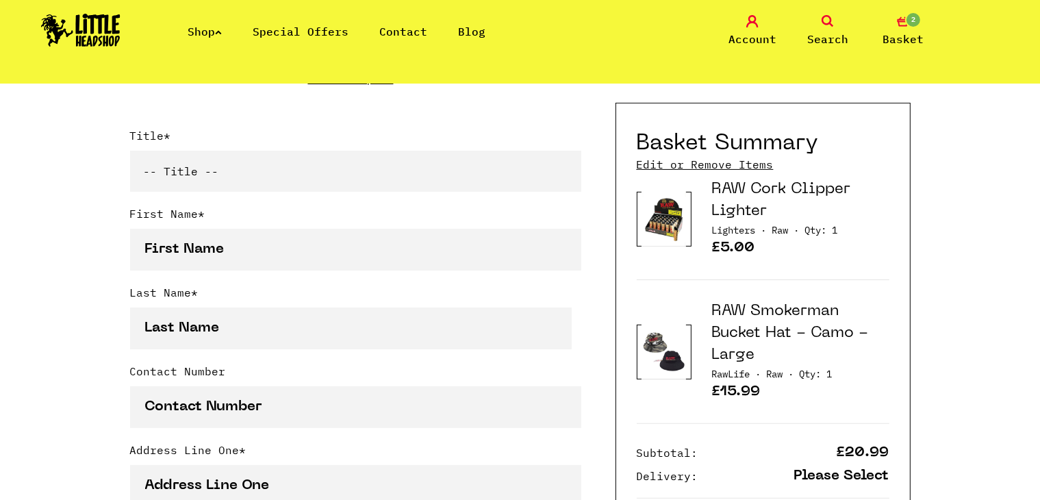
scroll to position [342, 0]
click at [306, 171] on select "-- Title -- Mr Mrs Ms Miss Dr Prof" at bounding box center [355, 171] width 451 height 41
select select "mr"
click at [130, 153] on select "-- Title -- Mr Mrs Ms Miss Dr Prof" at bounding box center [355, 171] width 451 height 41
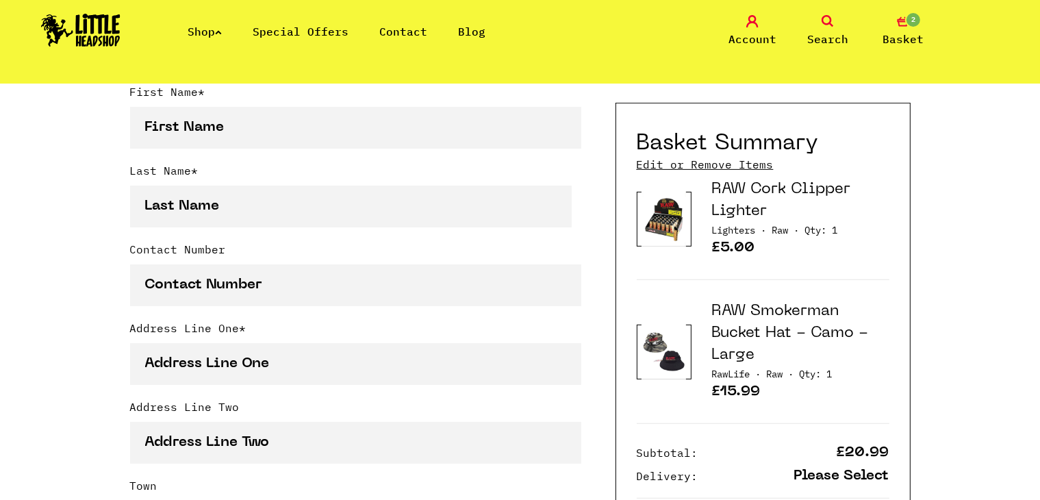
scroll to position [467, 0]
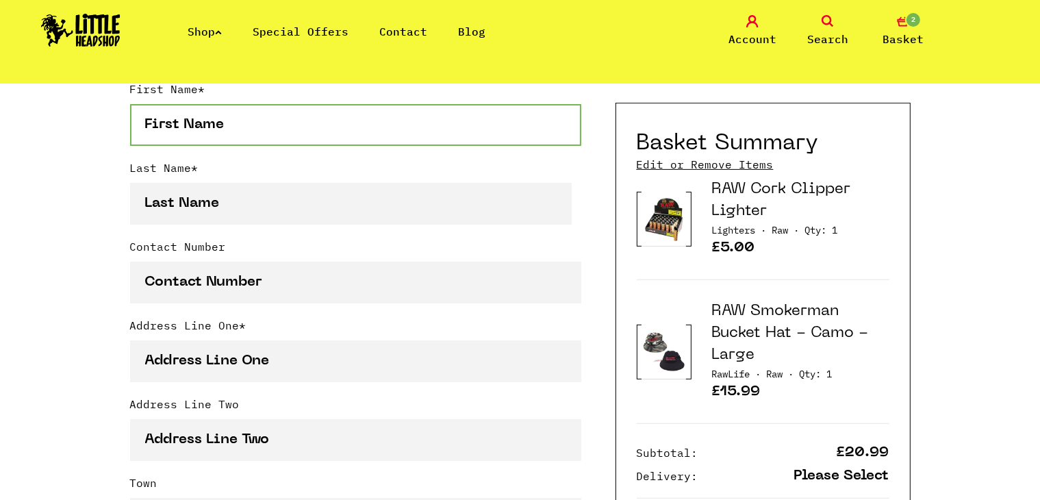
click at [164, 129] on input "First Name *" at bounding box center [355, 125] width 451 height 42
type input "Arber"
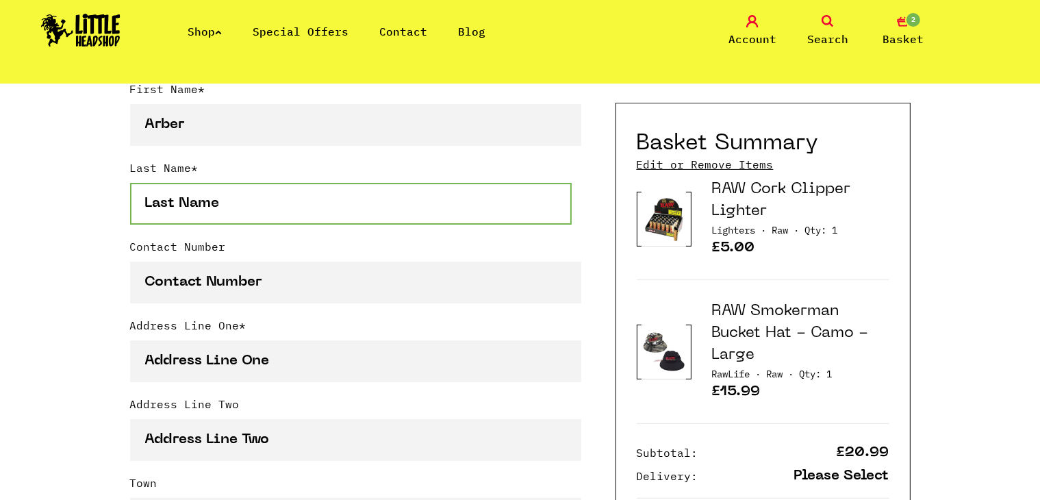
click at [216, 187] on input "Last Name *" at bounding box center [351, 204] width 442 height 42
type input "Jolldashi"
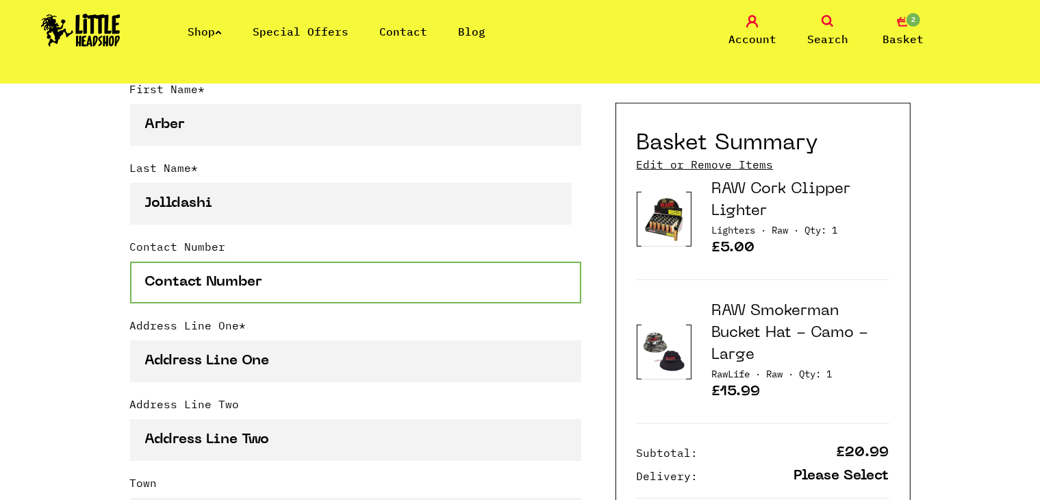
click at [230, 277] on input "Contact Number" at bounding box center [355, 283] width 451 height 42
type input "+355682723994"
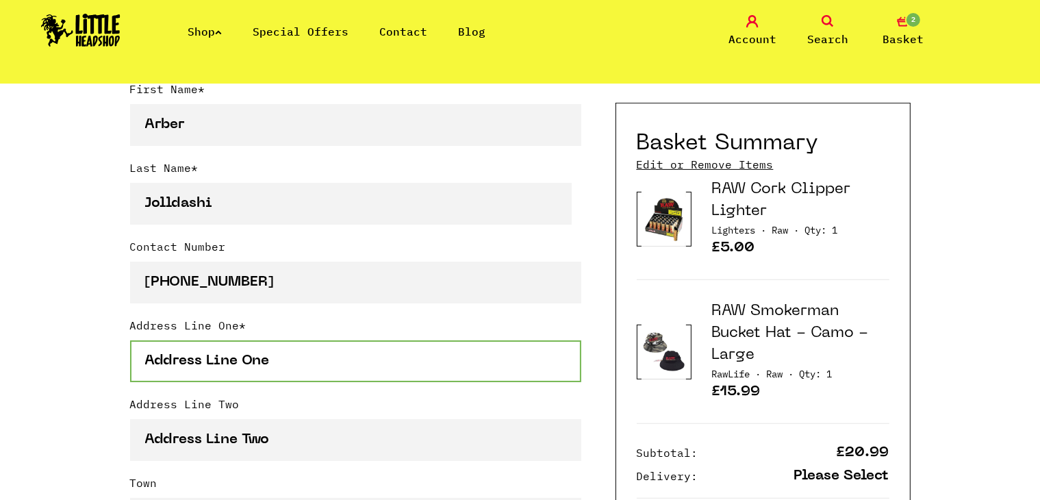
click at [241, 378] on input "Address Line One *" at bounding box center [355, 361] width 451 height 42
type input "Rruga [PERSON_NAME]"
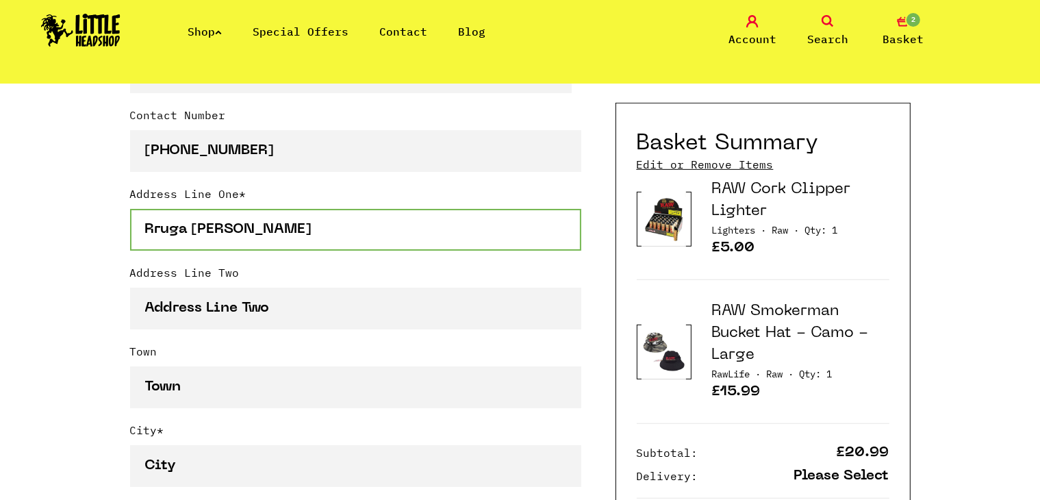
scroll to position [600, 0]
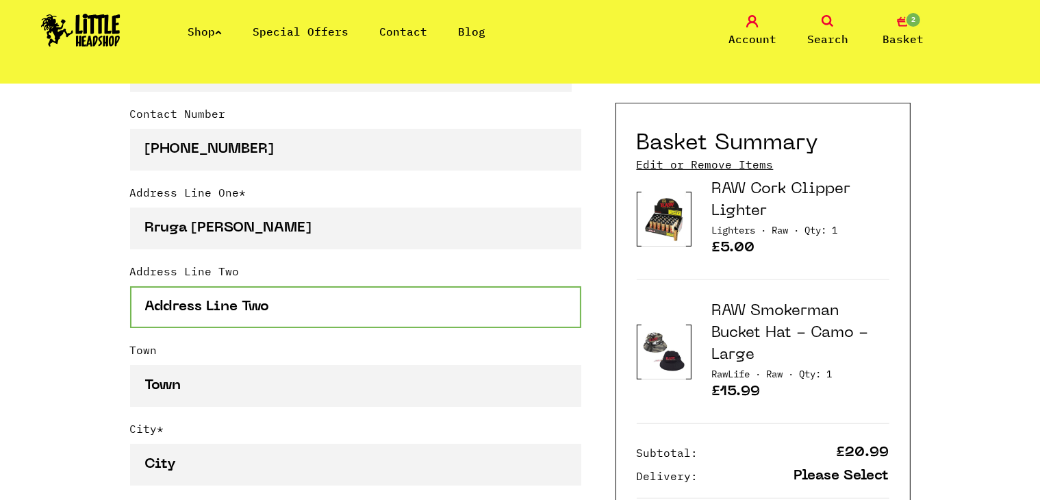
click at [202, 314] on input "Address Line Two" at bounding box center [355, 307] width 451 height 42
paste input "36895"
type input "36895"
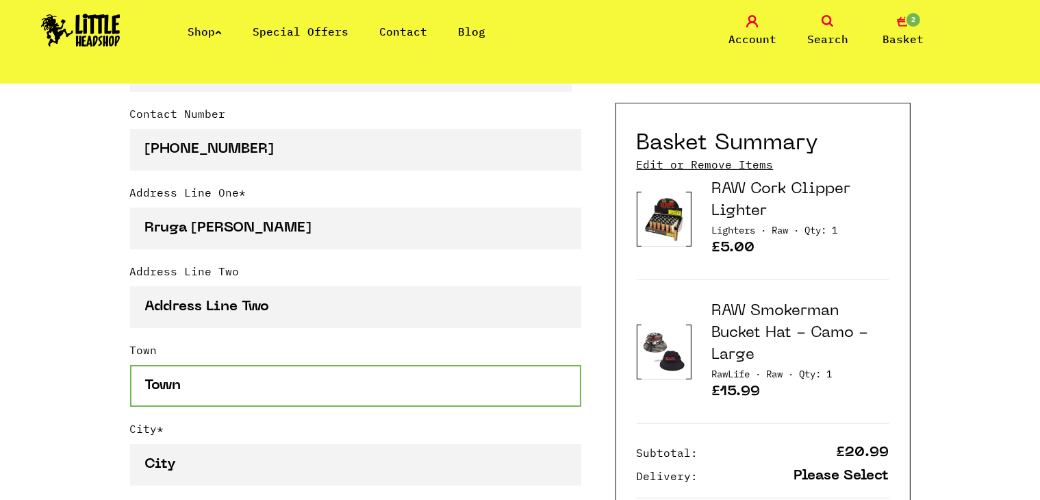
click at [175, 400] on input "Town" at bounding box center [355, 386] width 451 height 42
type input "[GEOGRAPHIC_DATA]"
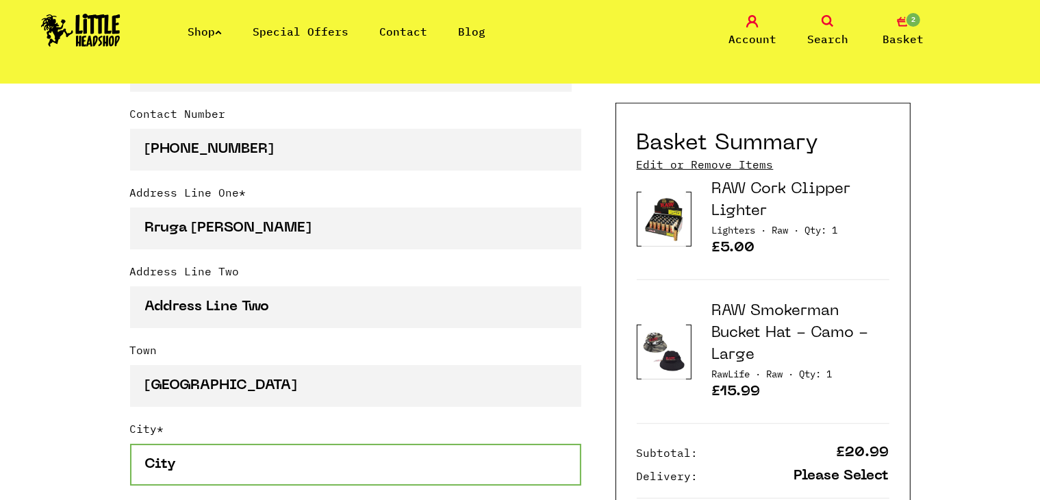
click at [176, 464] on input "City *" at bounding box center [355, 465] width 451 height 42
type input "[GEOGRAPHIC_DATA]"
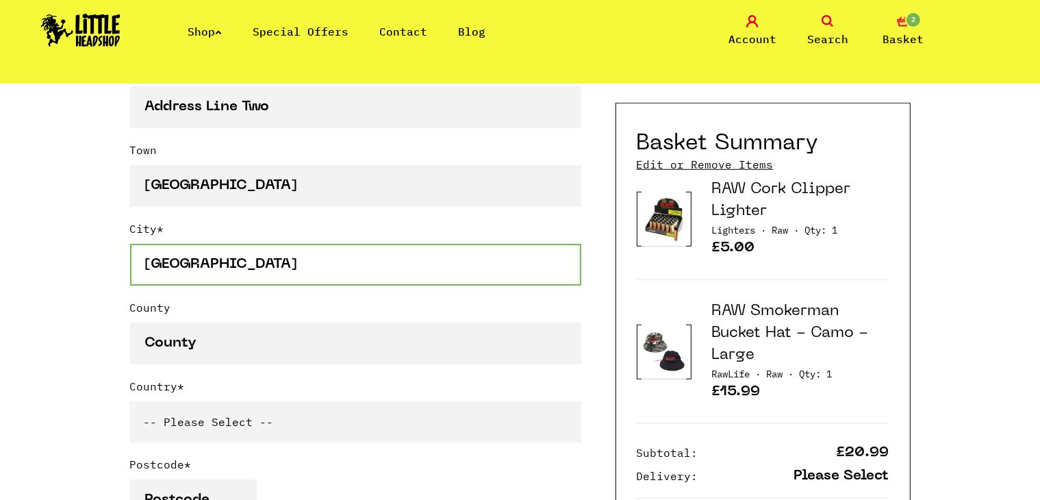
scroll to position [801, 0]
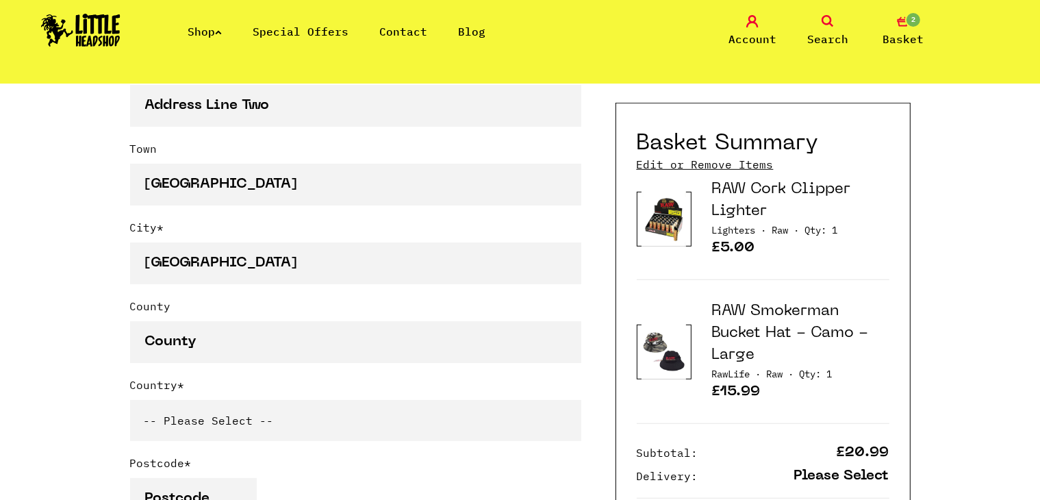
click at [192, 430] on select "-- Please Select -- United Kingdom Sweden Spain Slovenia Romania Portugal Polan…" at bounding box center [355, 420] width 451 height 41
select select "8"
click at [130, 400] on select "-- Please Select -- United Kingdom Sweden Spain Slovenia Romania Portugal Polan…" at bounding box center [355, 420] width 451 height 41
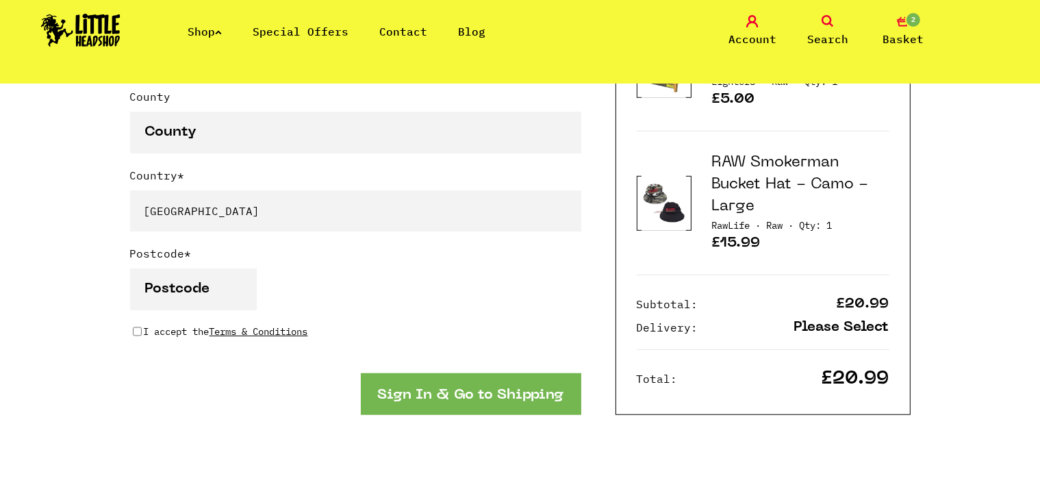
scroll to position [1011, 0]
click at [153, 274] on input "Postcode *" at bounding box center [193, 290] width 127 height 42
type input "1051"
click at [134, 327] on input "I accept the Terms & Conditions" at bounding box center [137, 331] width 9 height 11
checkbox input "true"
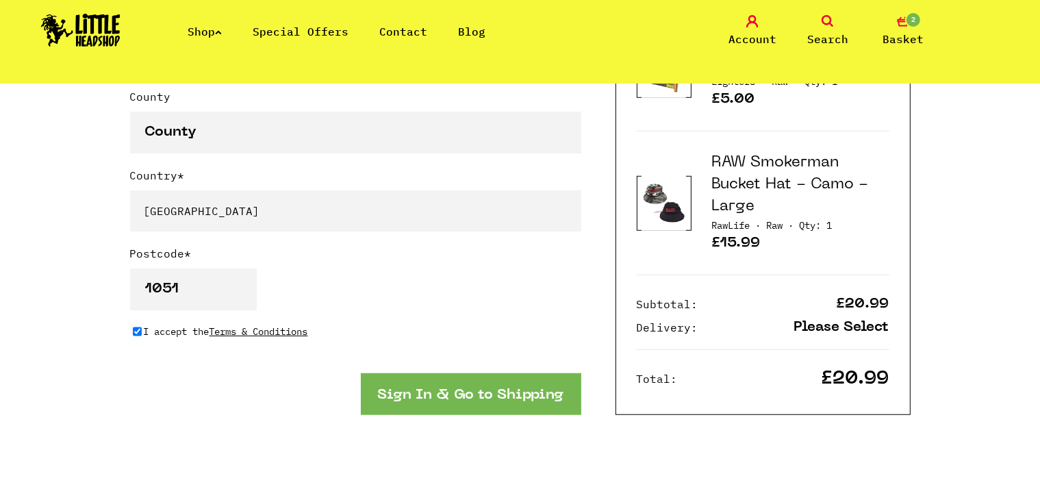
click at [470, 396] on button "Sign In & Go to Shipping" at bounding box center [471, 394] width 221 height 42
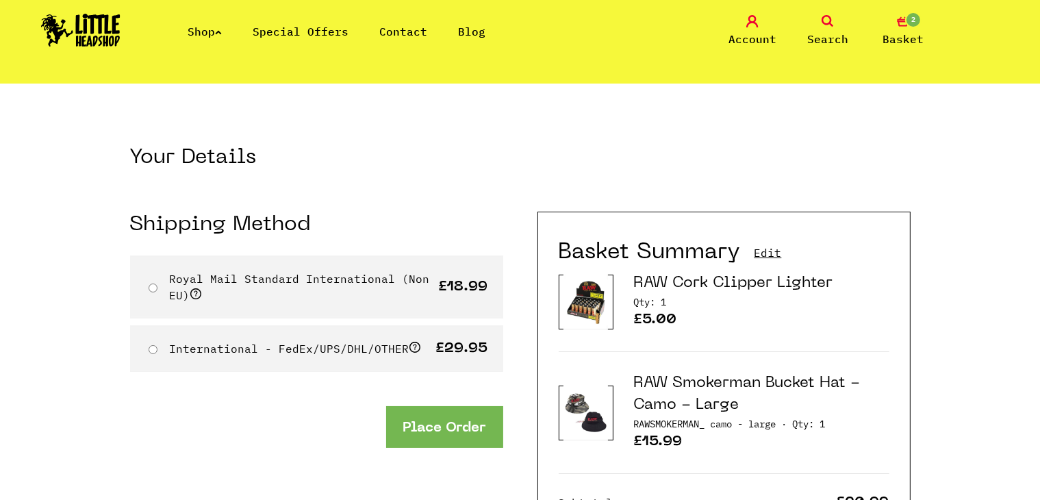
click at [149, 289] on input "Royal Mail Standard International (Non EU)" at bounding box center [153, 288] width 9 height 9
radio input "true"
click at [201, 291] on span at bounding box center [195, 293] width 11 height 11
click at [158, 291] on input "Royal Mail Standard International (Non EU)" at bounding box center [153, 288] width 9 height 9
click at [195, 296] on span at bounding box center [195, 293] width 11 height 11
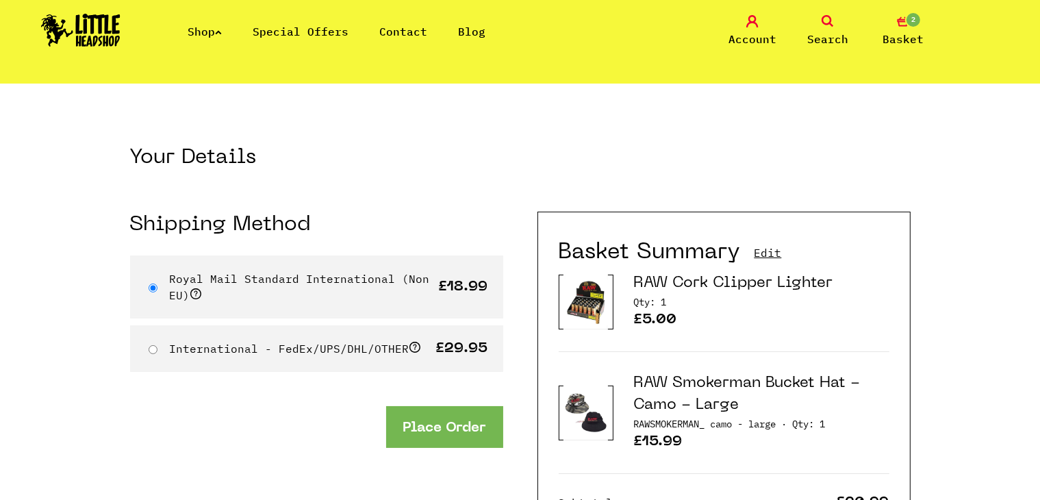
click at [158, 292] on input "Royal Mail Standard International (Non EU)" at bounding box center [153, 288] width 9 height 9
click at [182, 291] on label "Royal Mail Standard International (Non EU)" at bounding box center [300, 287] width 260 height 30
click at [158, 291] on input "Royal Mail Standard International (Non EU)" at bounding box center [153, 288] width 9 height 9
click at [196, 290] on span at bounding box center [195, 293] width 11 height 11
click at [158, 290] on input "Royal Mail Standard International (Non EU)" at bounding box center [153, 288] width 9 height 9
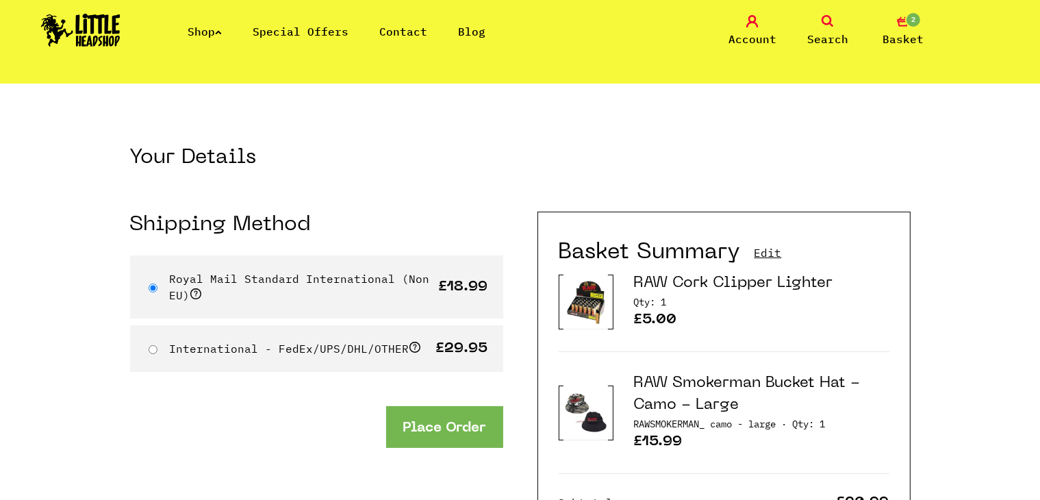
click at [430, 422] on button "Place Order" at bounding box center [444, 427] width 117 height 42
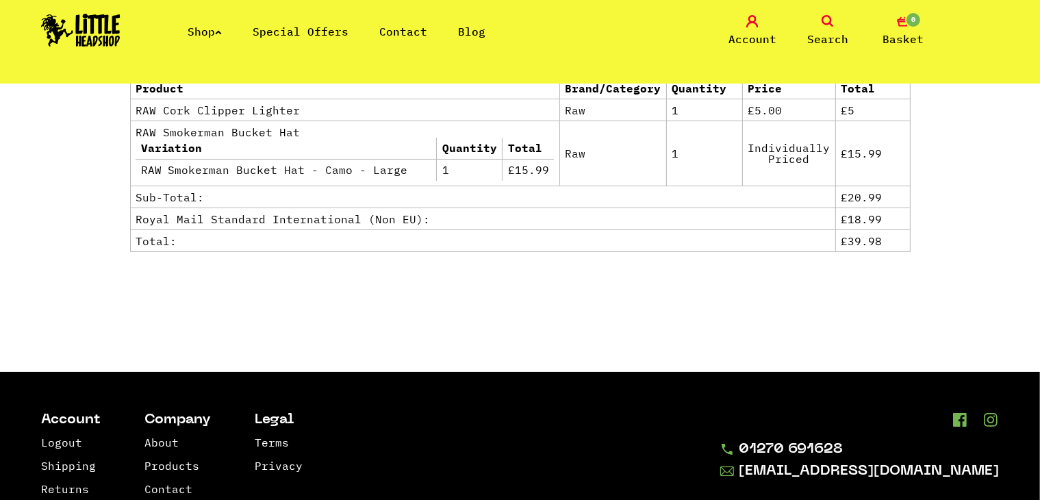
scroll to position [777, 0]
